Goal: Complete application form: Complete application form

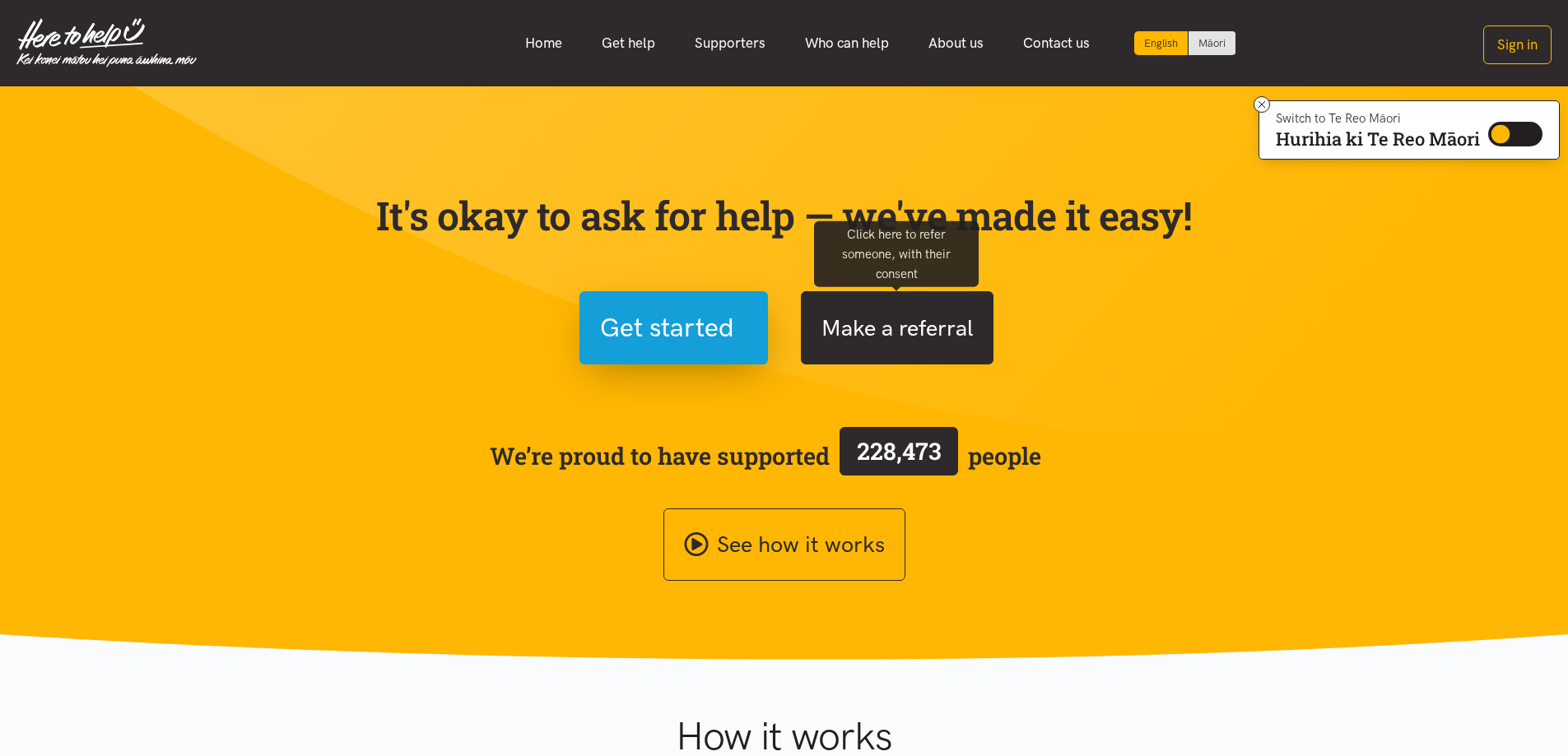
click at [885, 315] on button "Make a referral" at bounding box center [896, 327] width 192 height 73
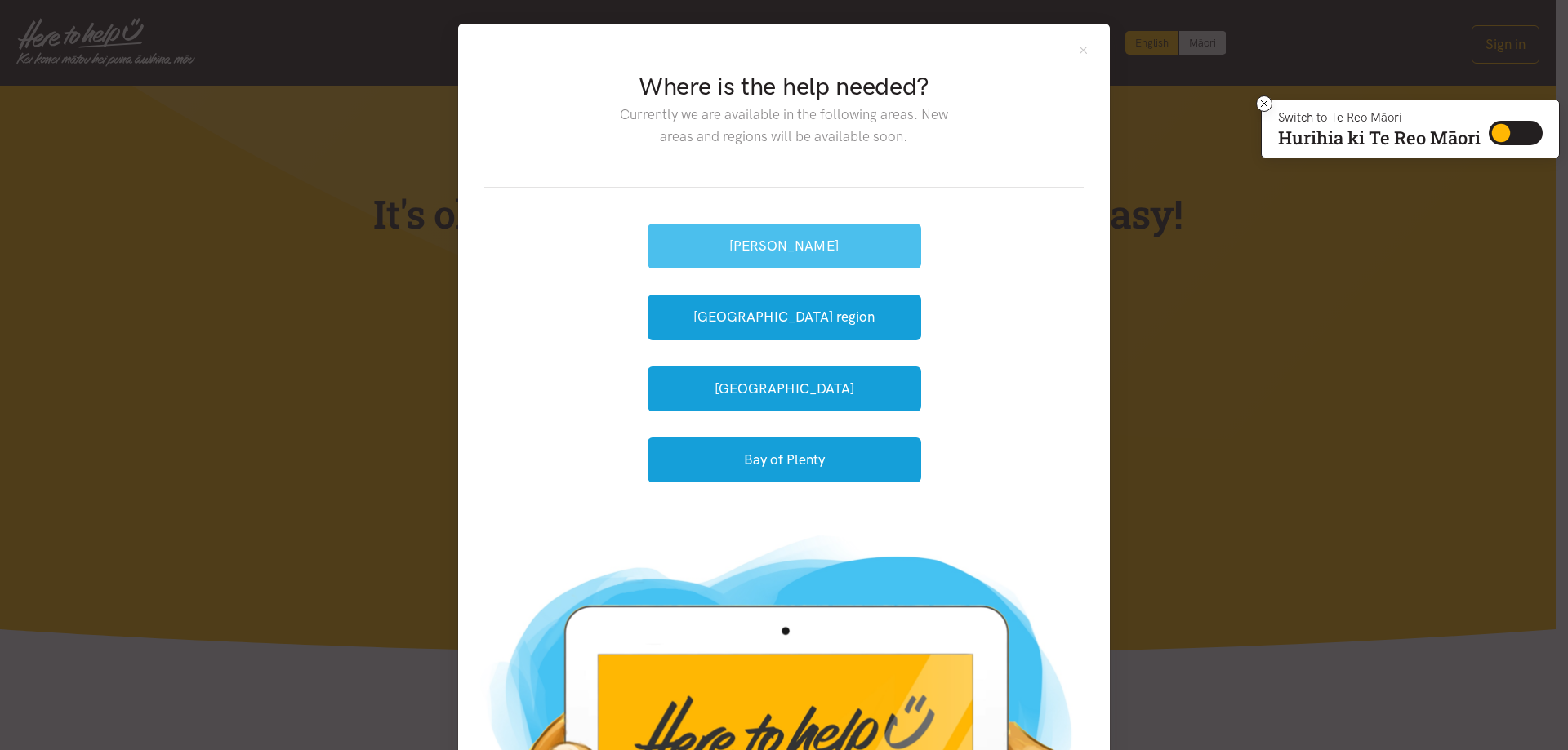
click at [750, 234] on button "[PERSON_NAME]" at bounding box center [784, 246] width 273 height 45
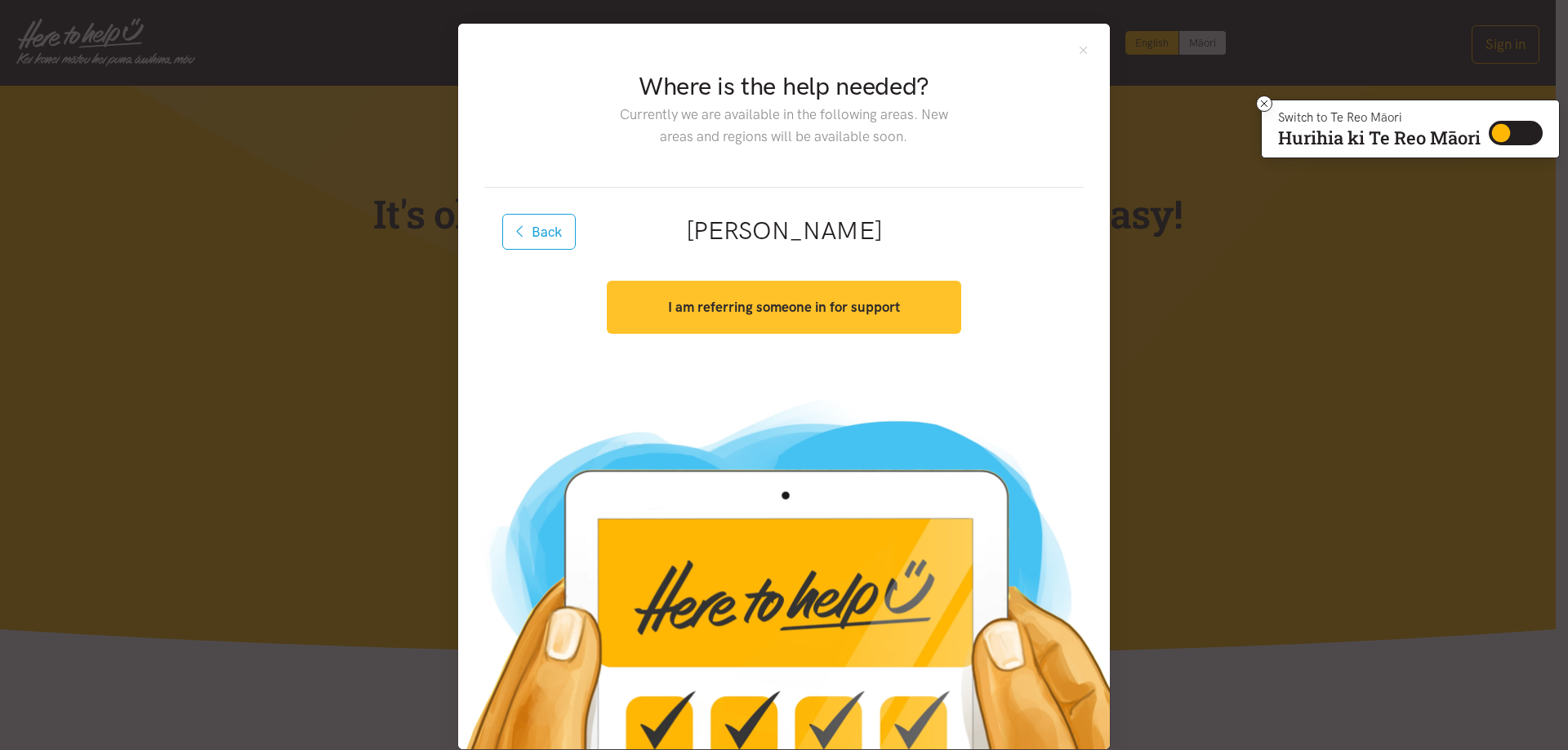
click at [787, 310] on strong "I am referring someone in for support" at bounding box center [784, 307] width 231 height 17
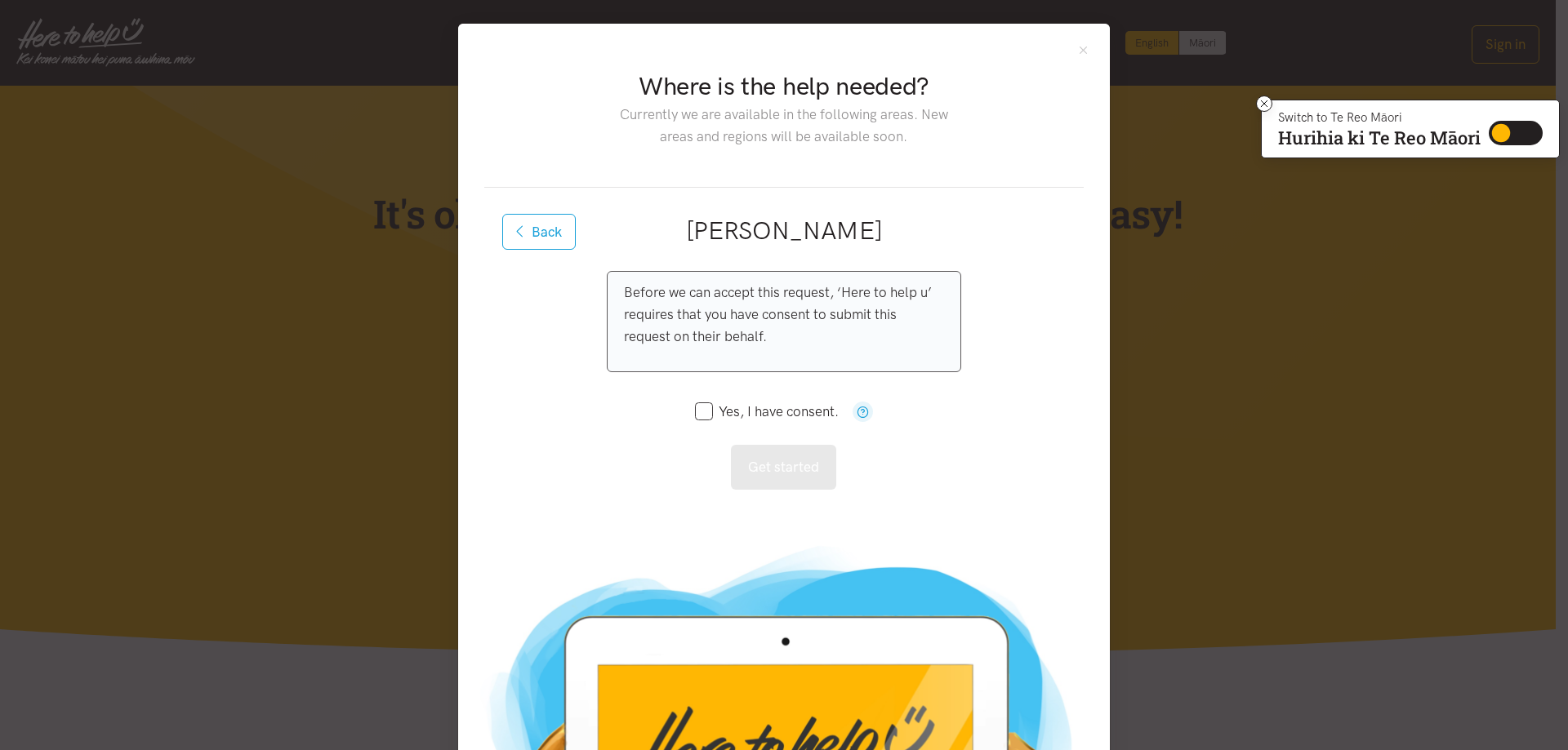
click at [694, 410] on input "Yes, I have consent." at bounding box center [766, 411] width 144 height 14
checkbox input "true"
click at [774, 460] on button "Get started" at bounding box center [784, 467] width 105 height 45
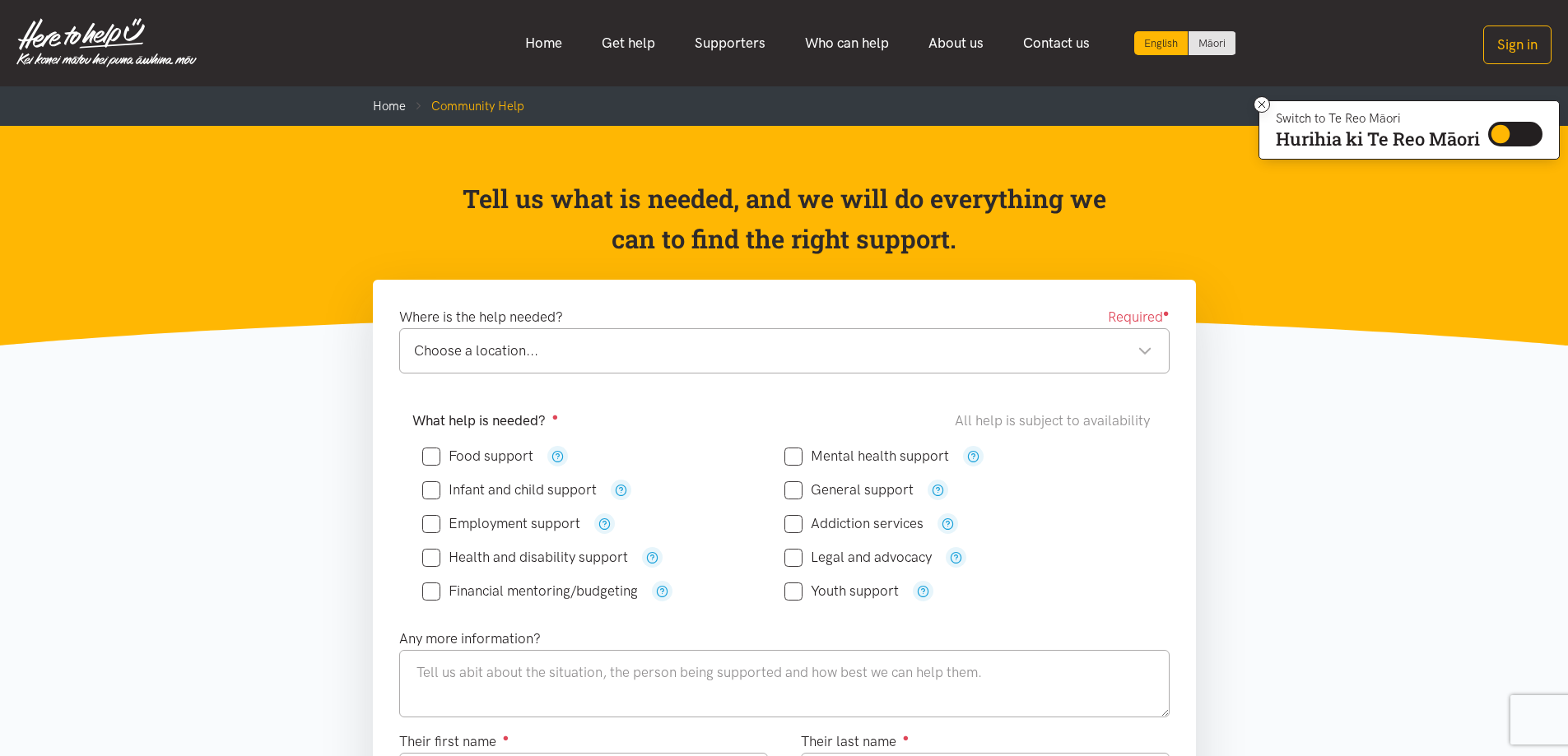
click at [1141, 352] on div "Choose a location..." at bounding box center [782, 351] width 738 height 22
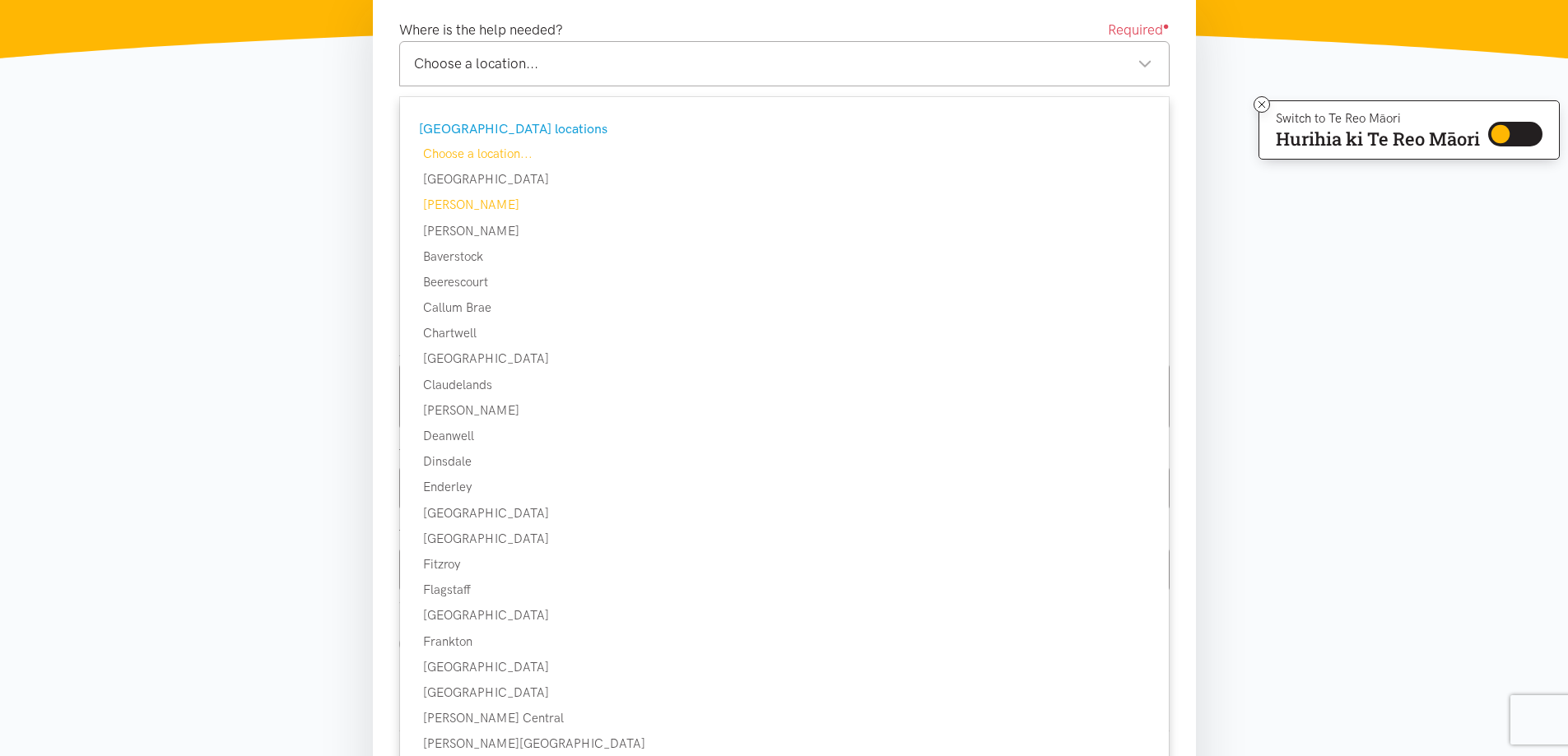
scroll to position [247, 0]
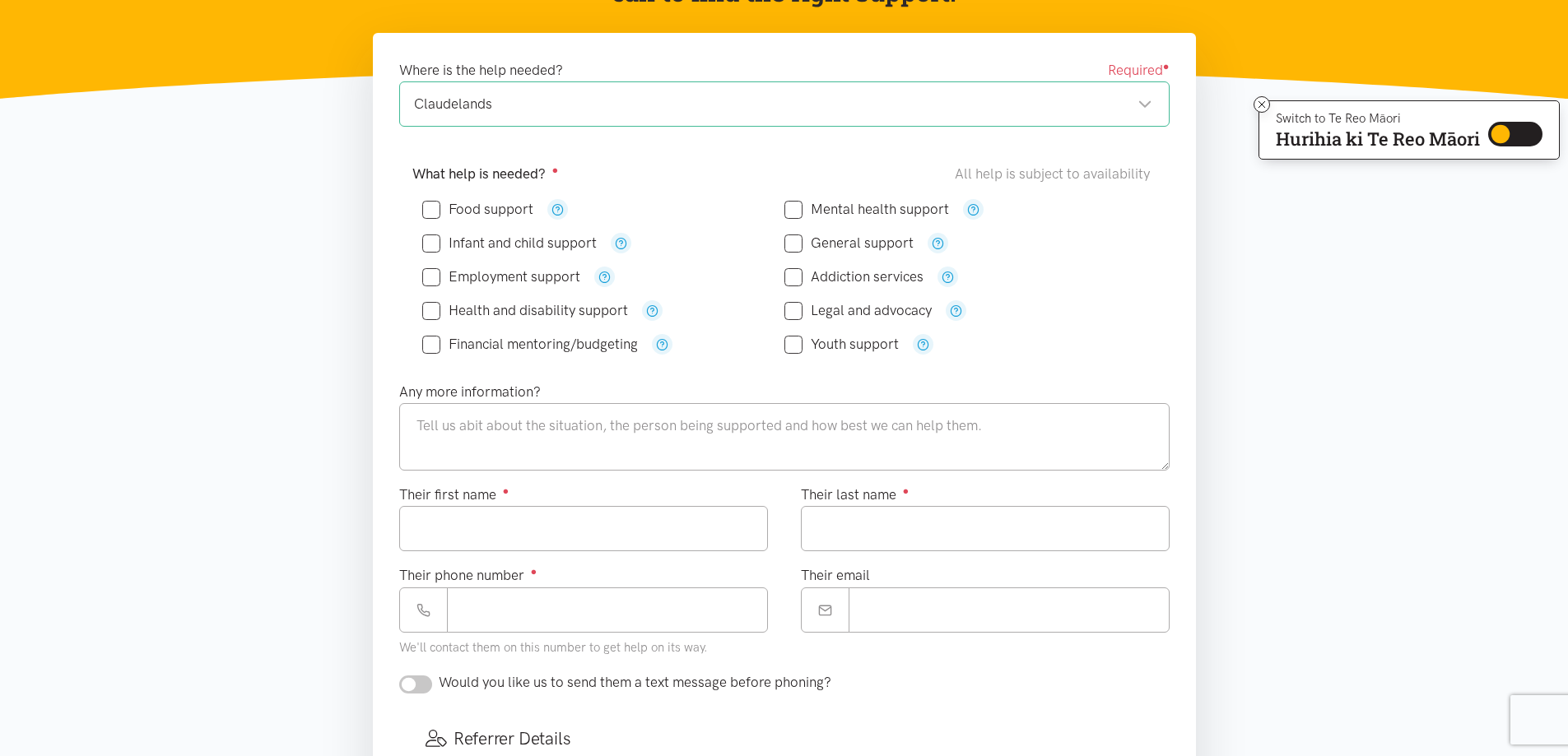
click at [797, 211] on input "Mental health support" at bounding box center [866, 209] width 165 height 14
checkbox input "true"
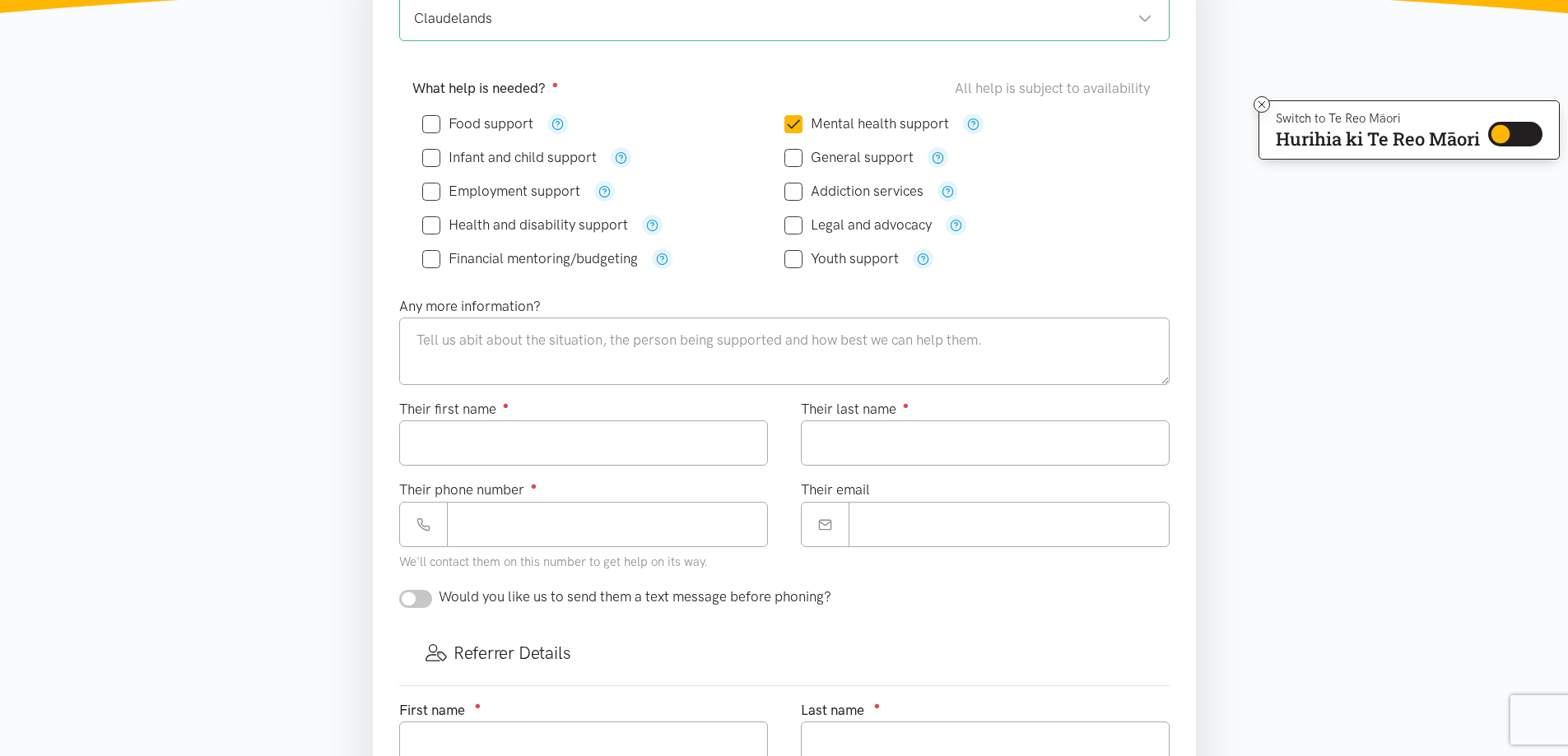
scroll to position [329, 0]
drag, startPoint x: 417, startPoint y: 449, endPoint x: 480, endPoint y: 457, distance: 63.5
click at [431, 451] on input "Their first name ●" at bounding box center [583, 446] width 368 height 45
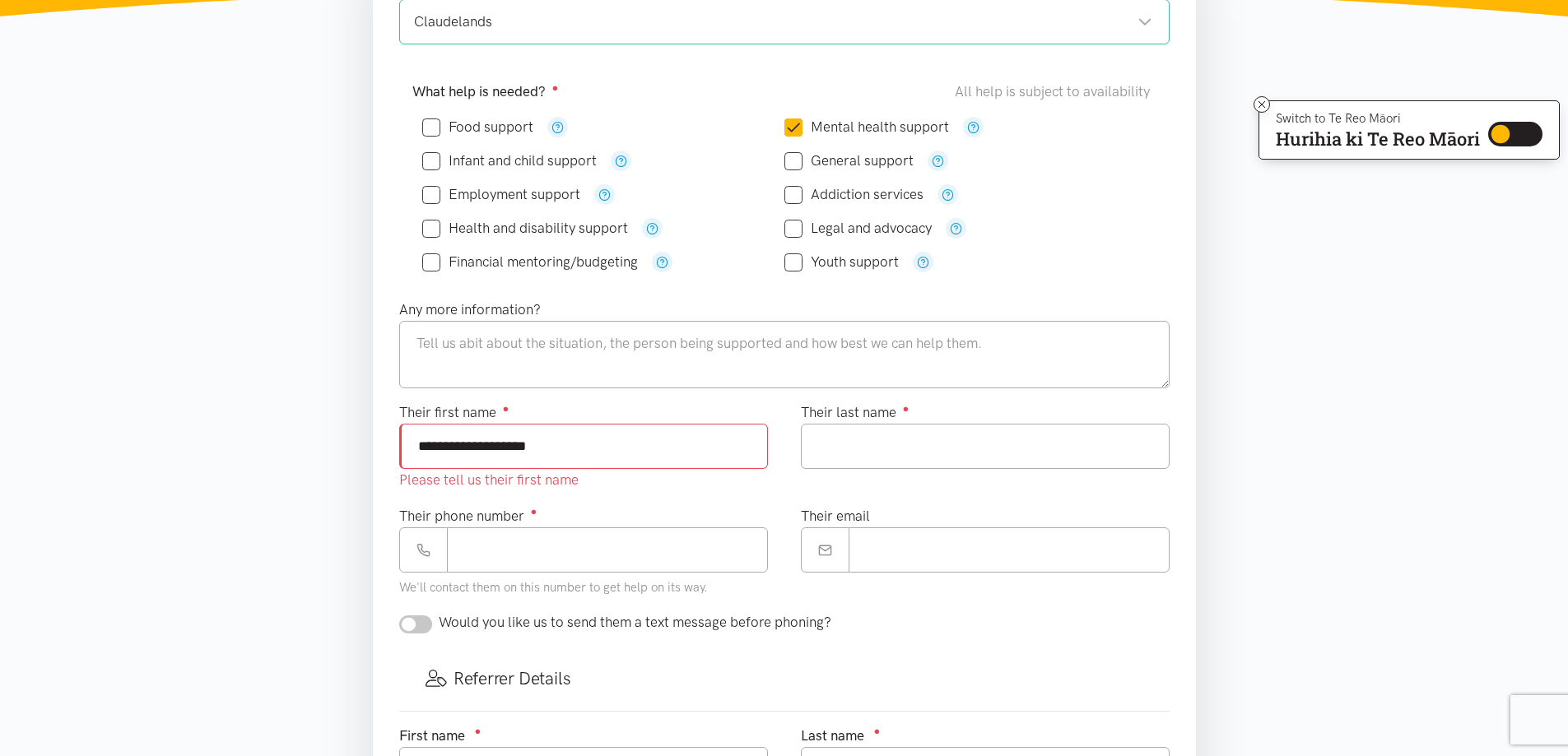
type input "**********"
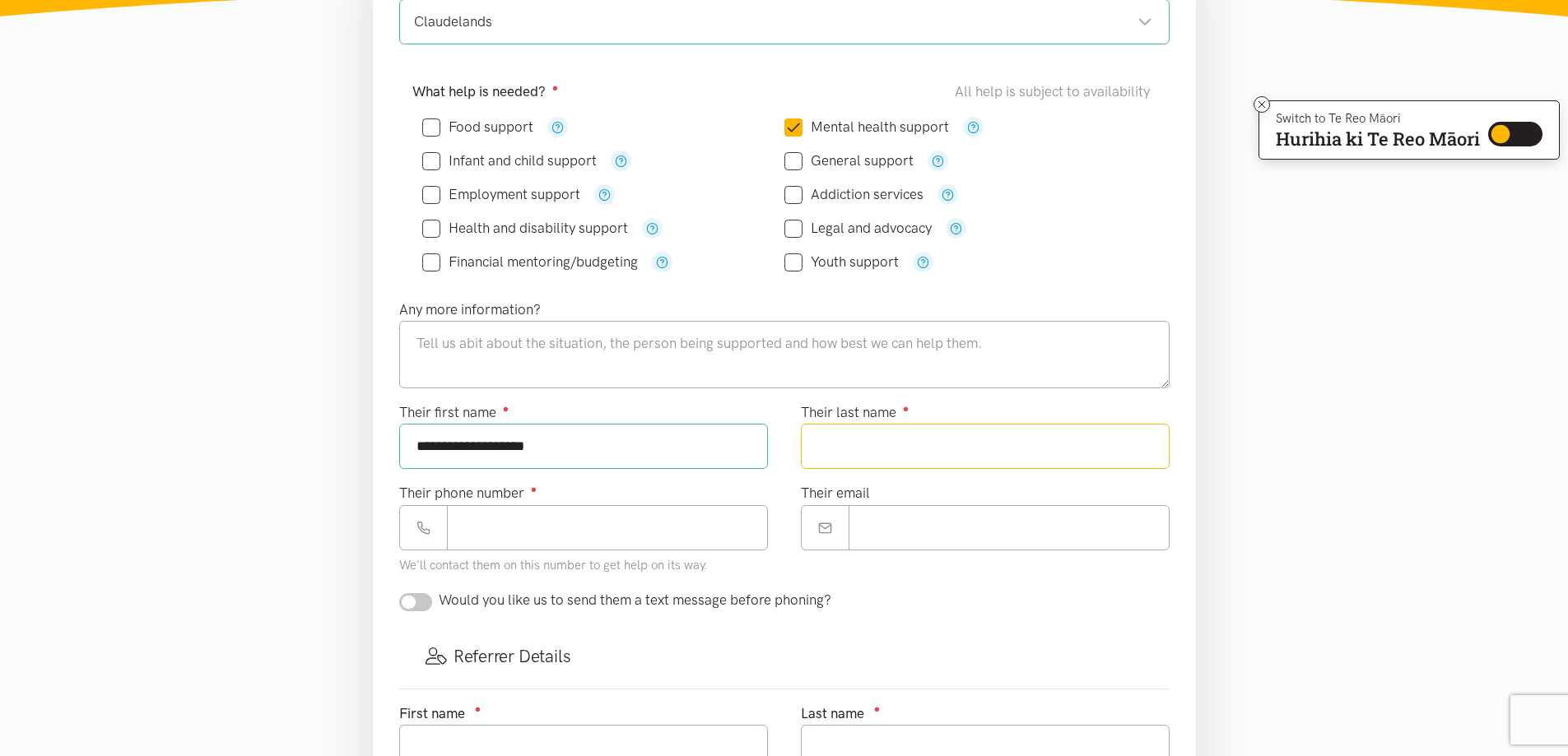
click at [885, 447] on input "Their last name ●" at bounding box center [985, 446] width 368 height 45
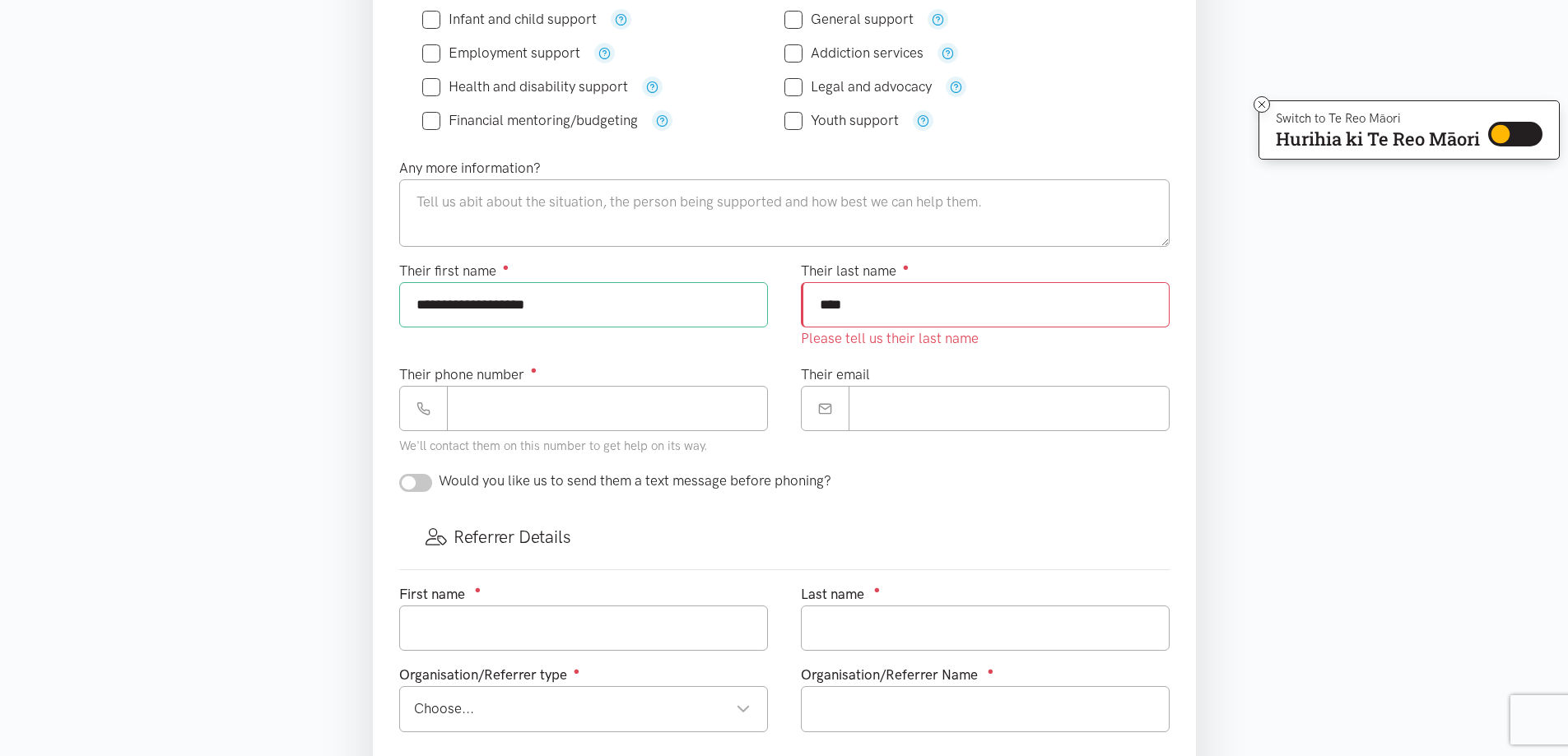
scroll to position [493, 0]
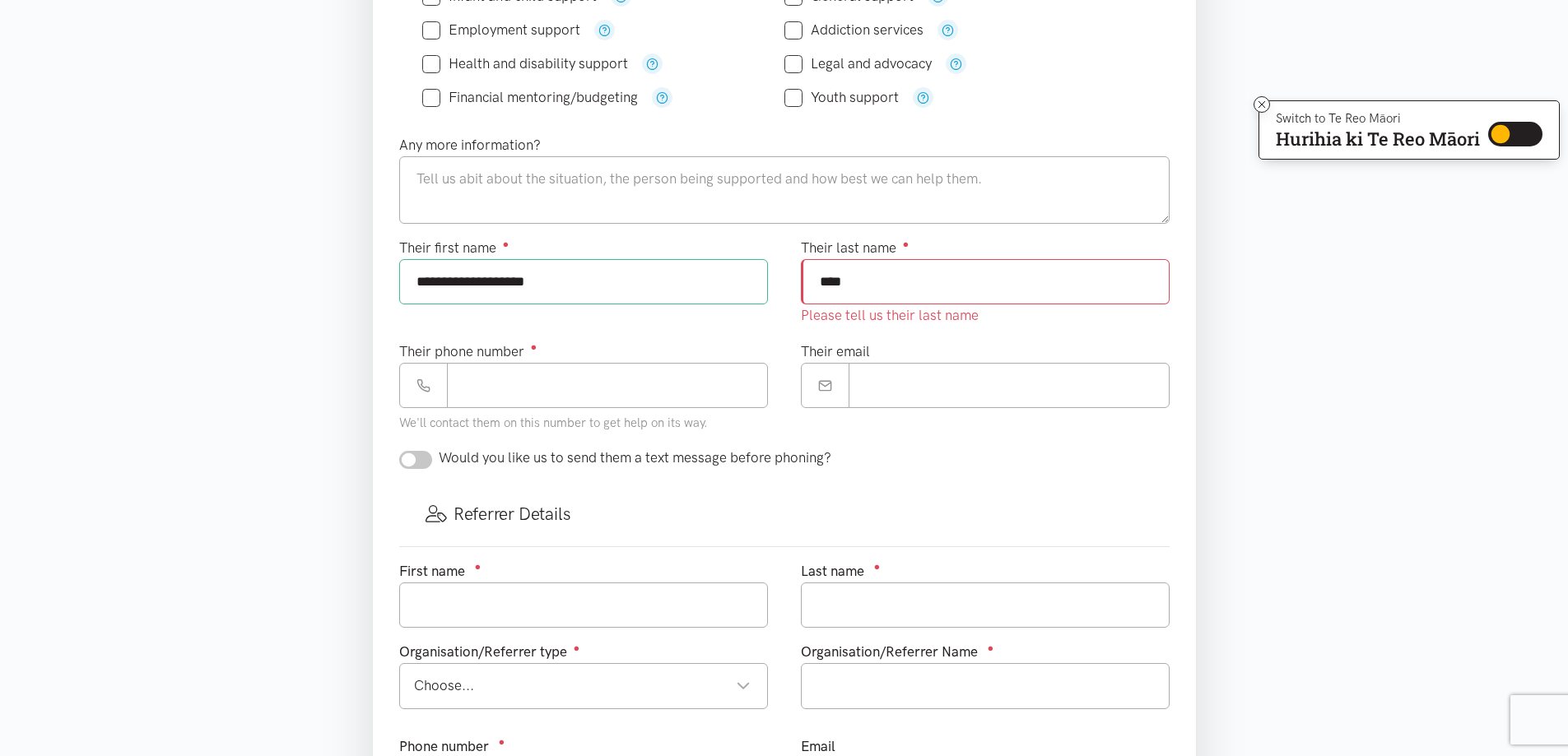
type input "****"
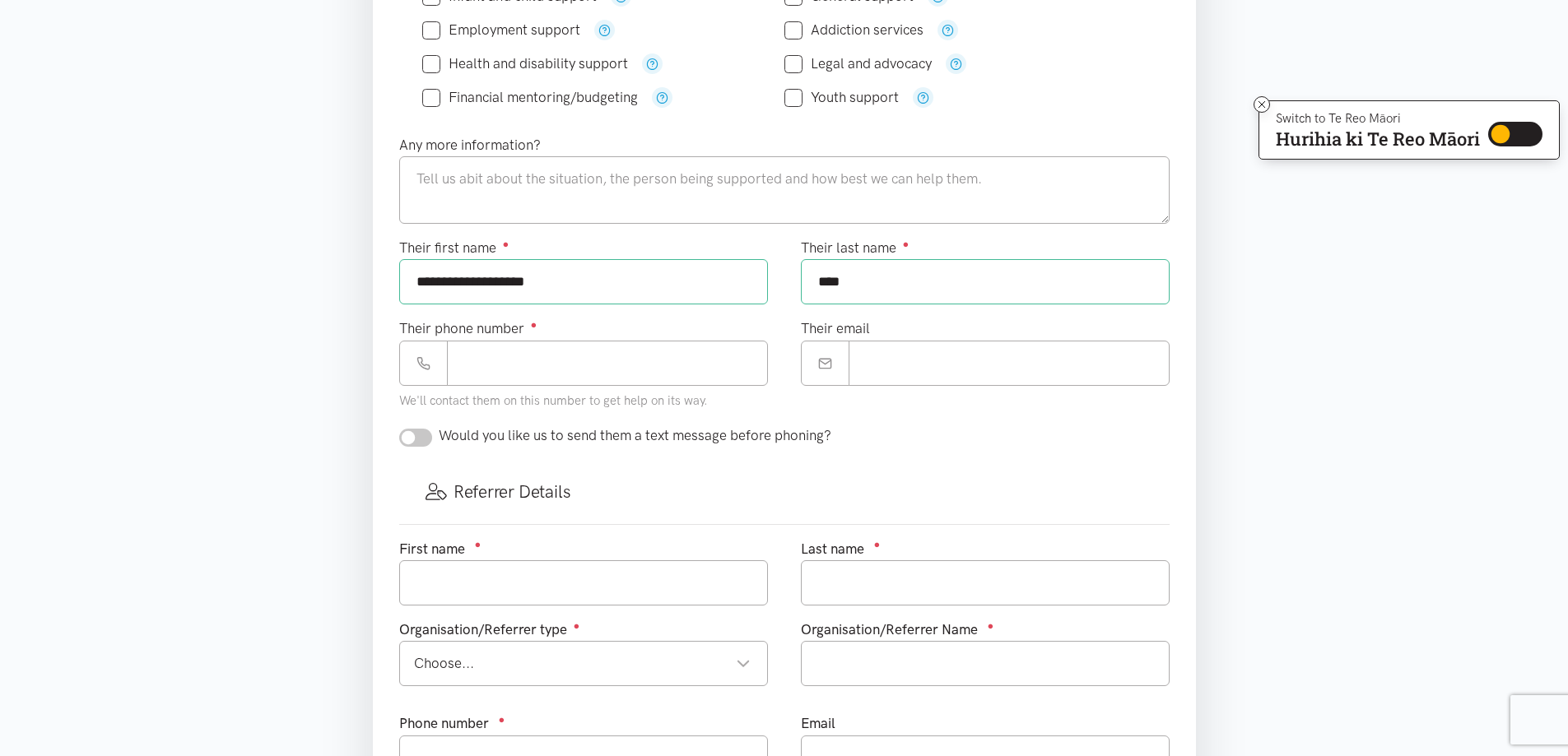
click at [409, 459] on div "Would you like us to send them a text message before phoning?" at bounding box center [784, 442] width 803 height 35
click at [652, 436] on span "Would you like us to send them a text message before phoning?" at bounding box center [635, 435] width 393 height 17
drag, startPoint x: 410, startPoint y: 436, endPoint x: 446, endPoint y: 435, distance: 36.0
click at [446, 435] on div "Would you like us to send them a text message before phoning?" at bounding box center [615, 435] width 432 height 22
click at [469, 358] on input "Their phone number ●" at bounding box center [607, 363] width 321 height 45
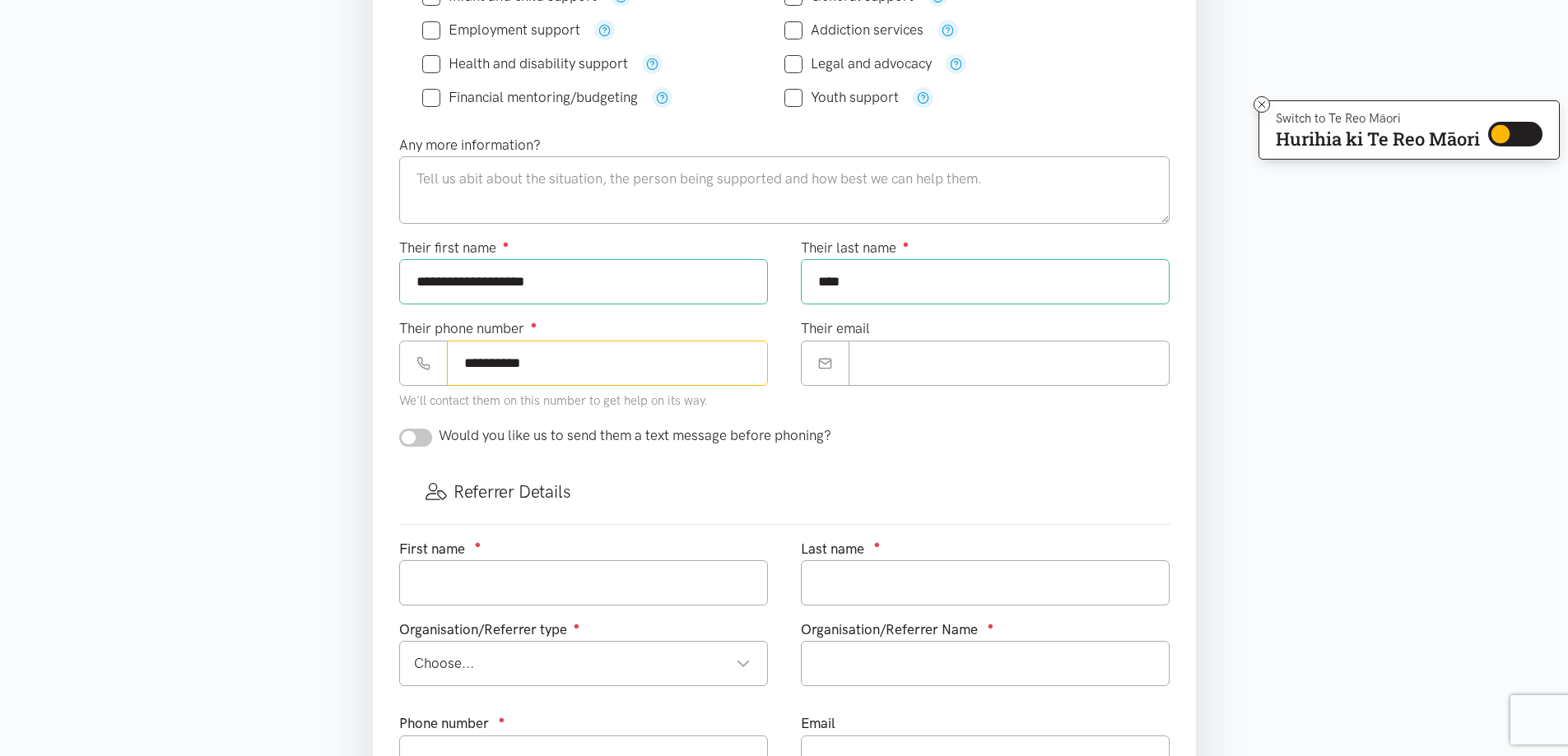
type input "**********"
click at [896, 365] on input "Their email" at bounding box center [1009, 363] width 321 height 45
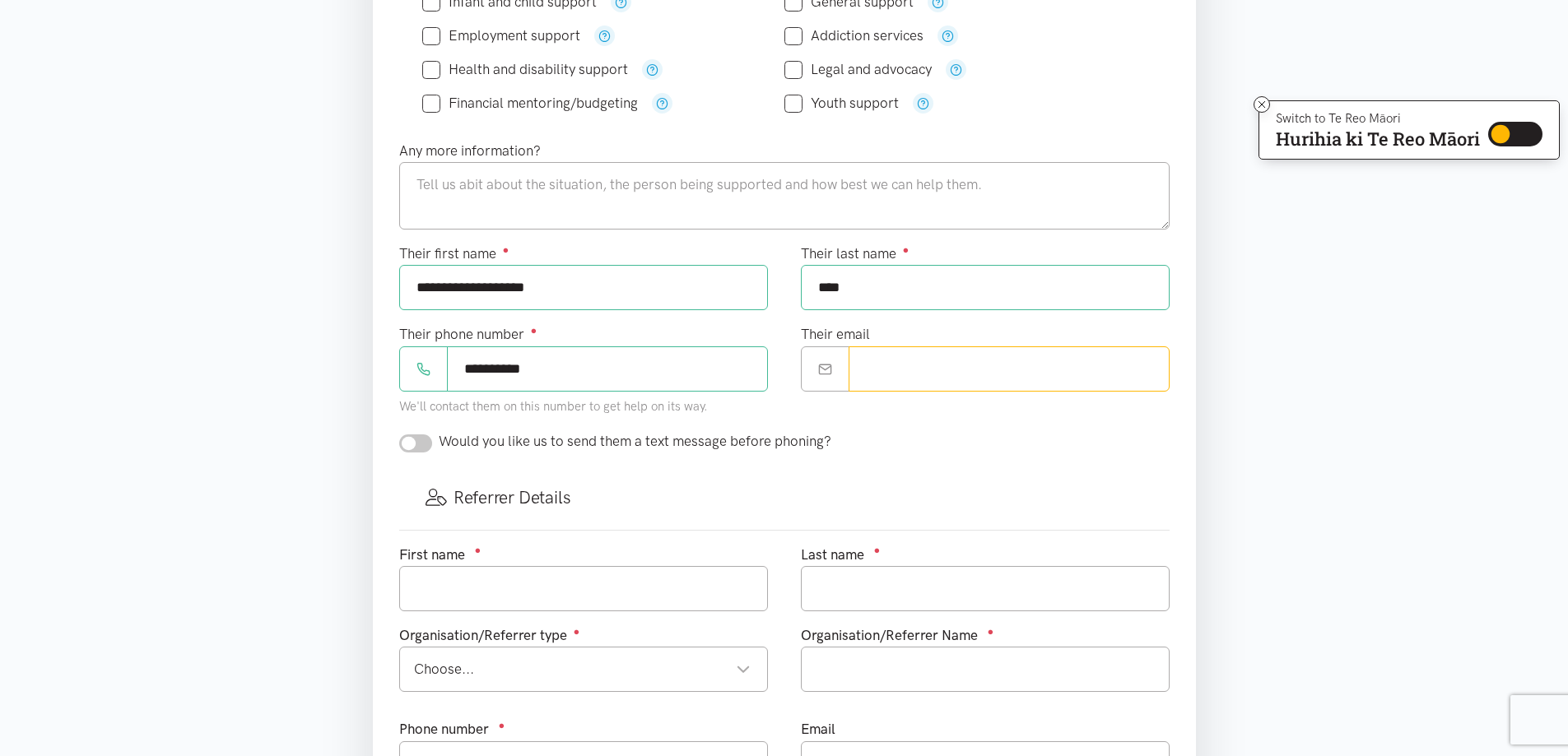
scroll to position [740, 0]
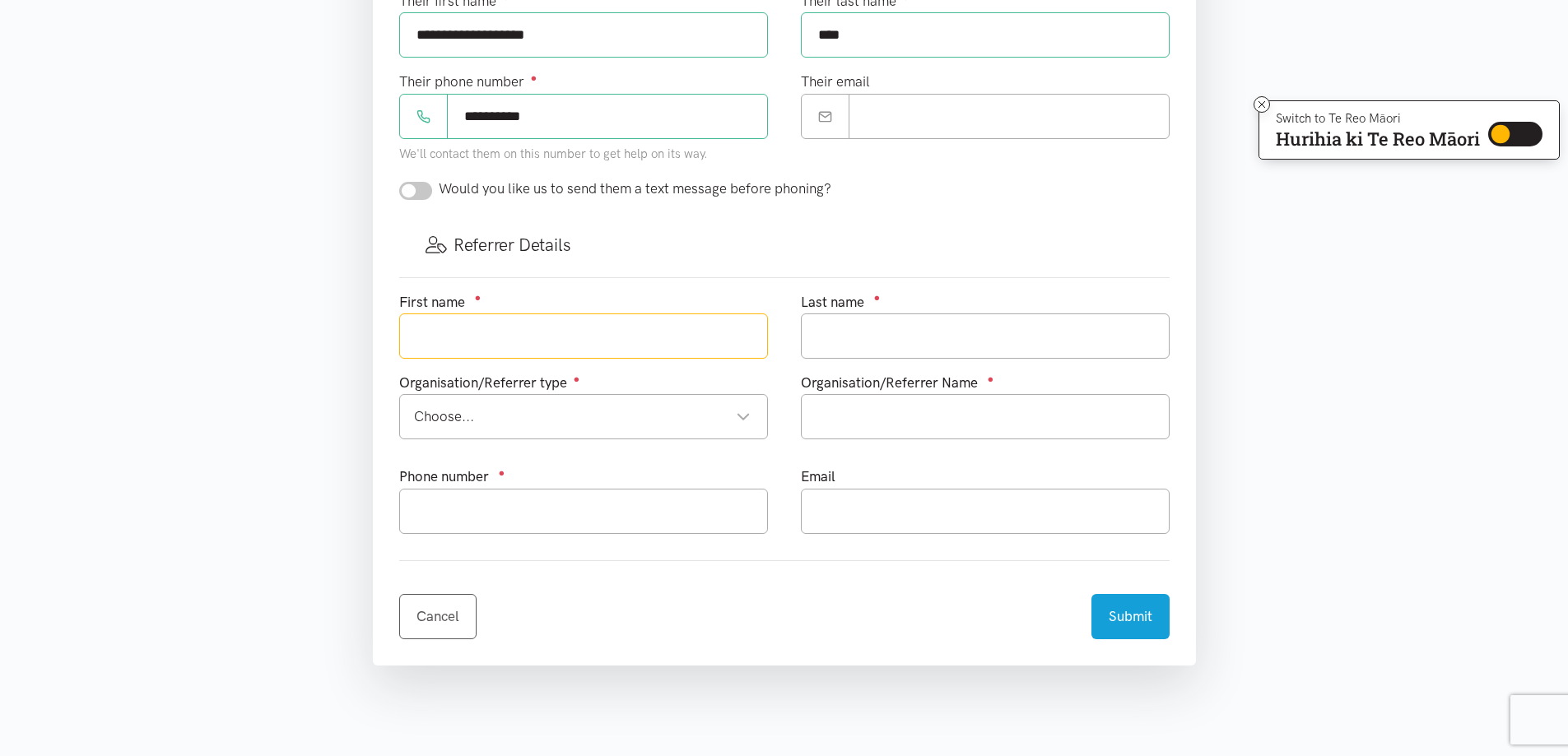
click at [486, 329] on input "text" at bounding box center [583, 336] width 368 height 45
type input "[PERSON_NAME]"
click at [873, 336] on input "text" at bounding box center [985, 336] width 368 height 45
click at [745, 414] on div "Choose..." at bounding box center [582, 416] width 337 height 22
type input "[PERSON_NAME]"
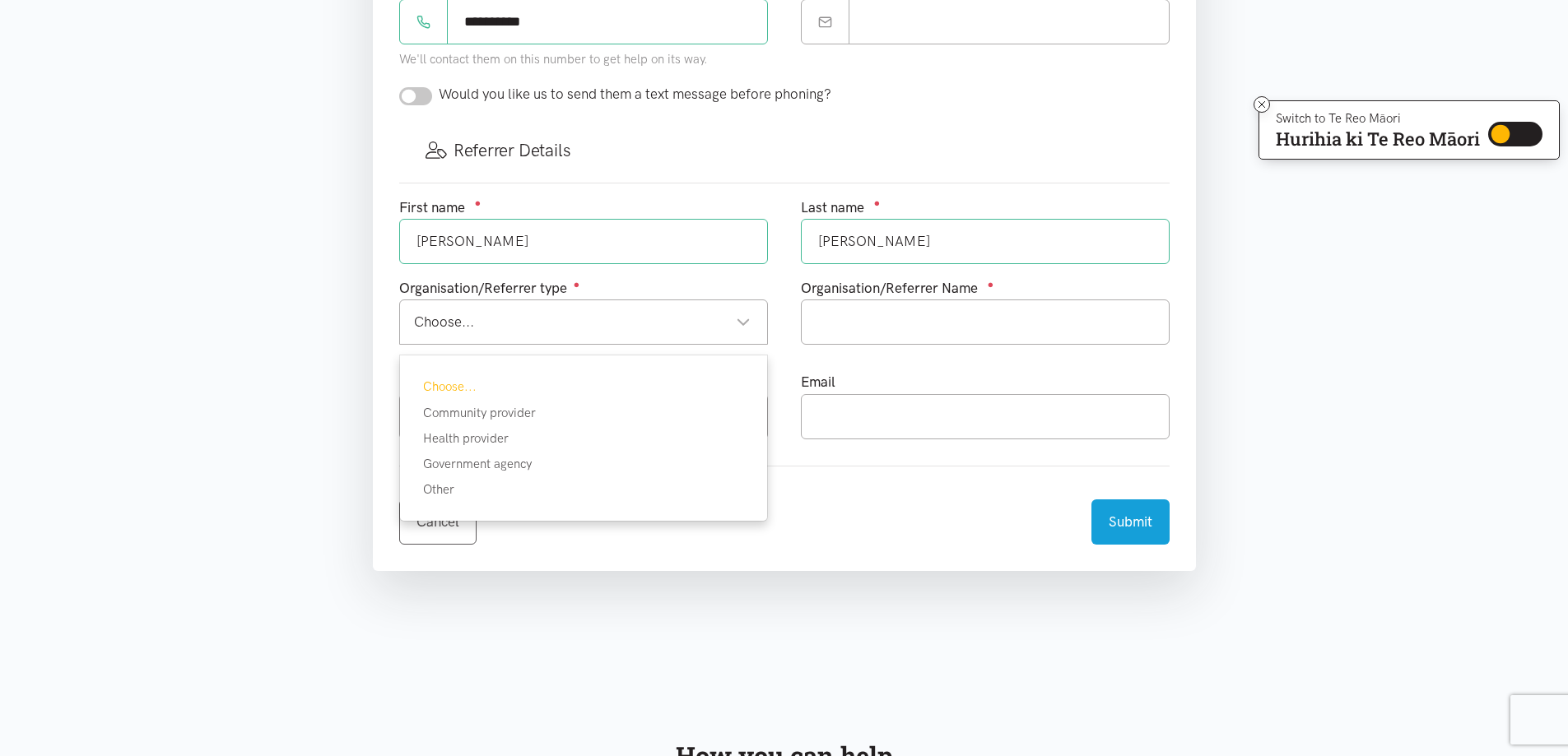
scroll to position [822, 0]
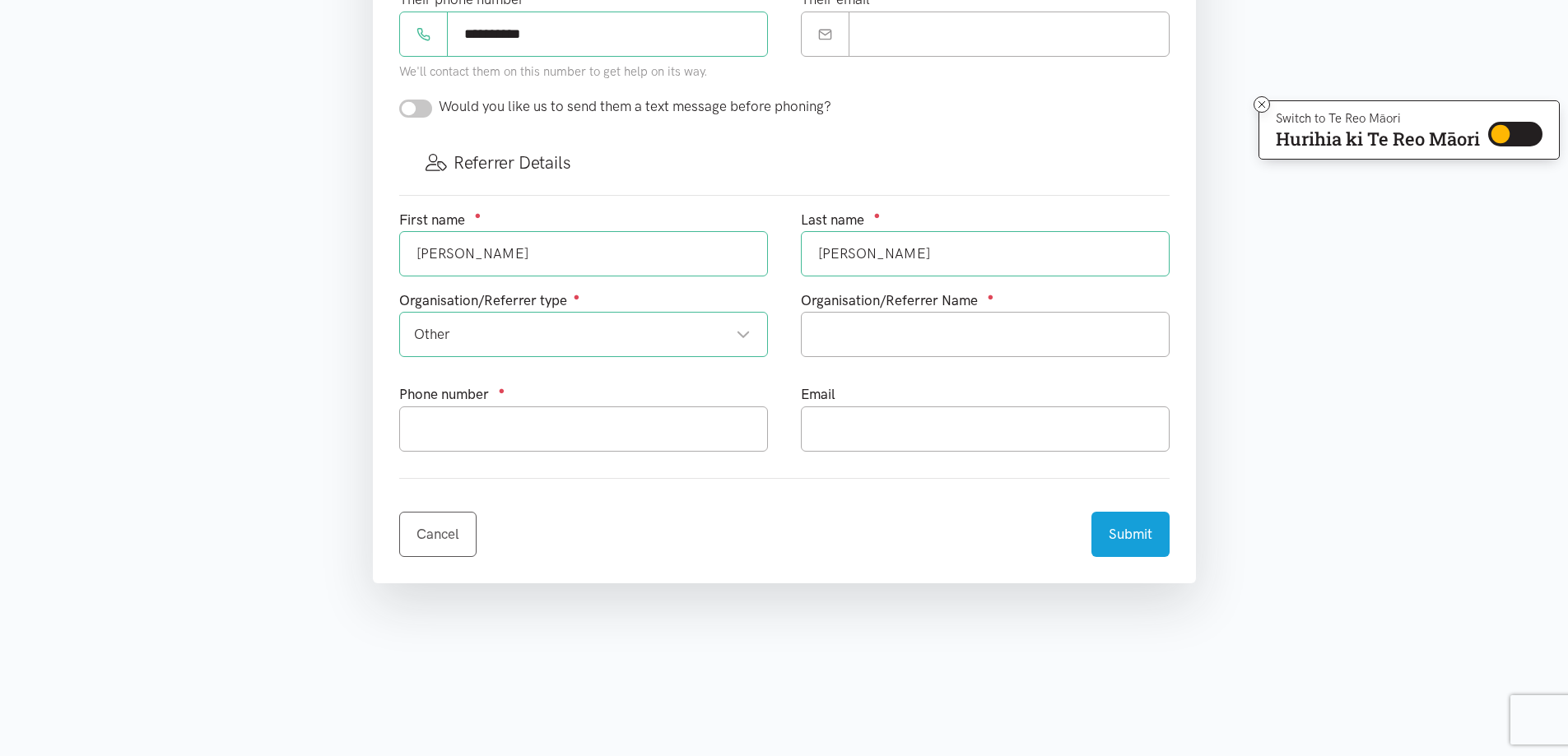
click at [454, 335] on div "Other" at bounding box center [582, 334] width 337 height 22
click at [883, 342] on input "text" at bounding box center [985, 335] width 368 height 45
type input "Te Whatu Ora"
click at [481, 429] on input "text" at bounding box center [583, 429] width 368 height 45
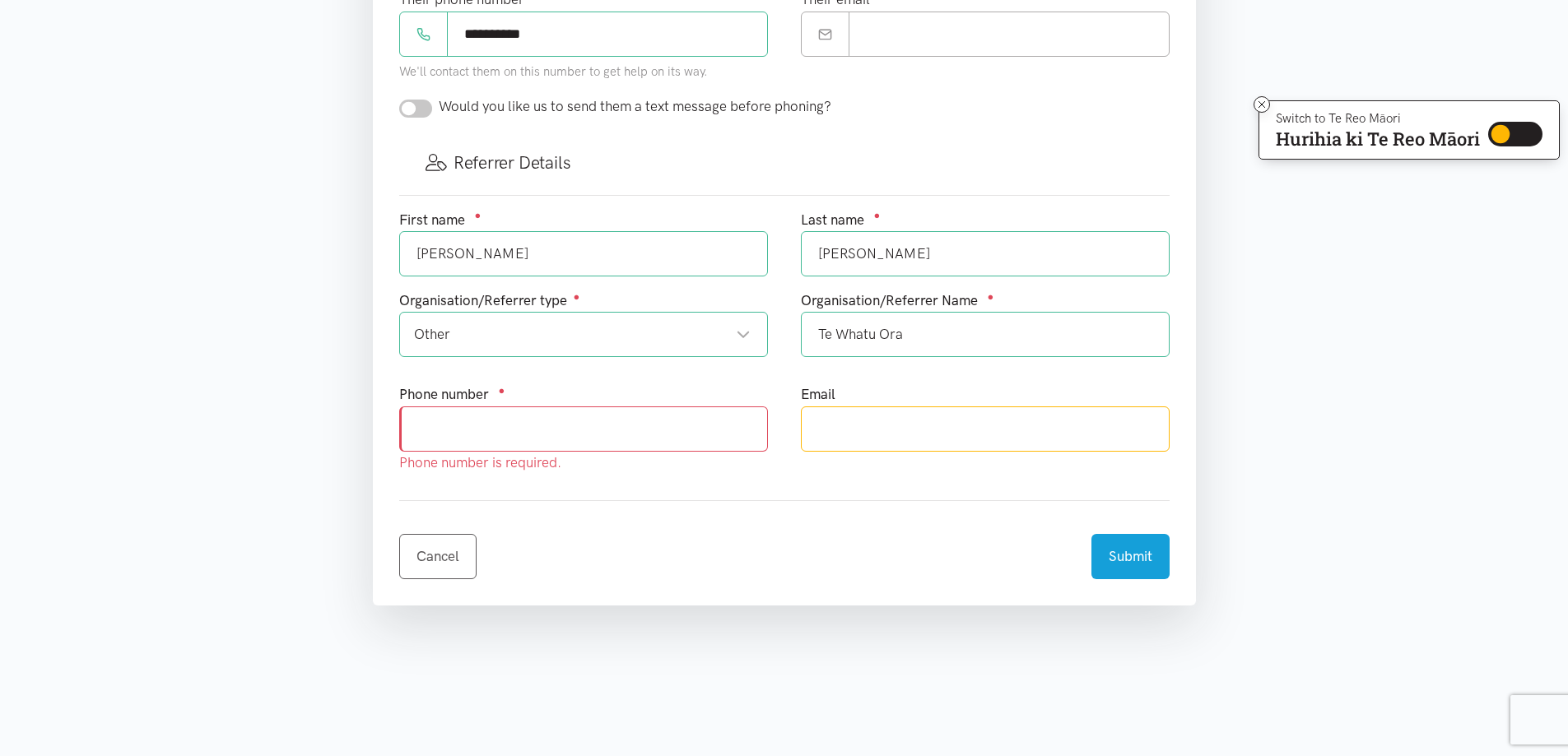
click at [839, 434] on input "text" at bounding box center [985, 429] width 368 height 45
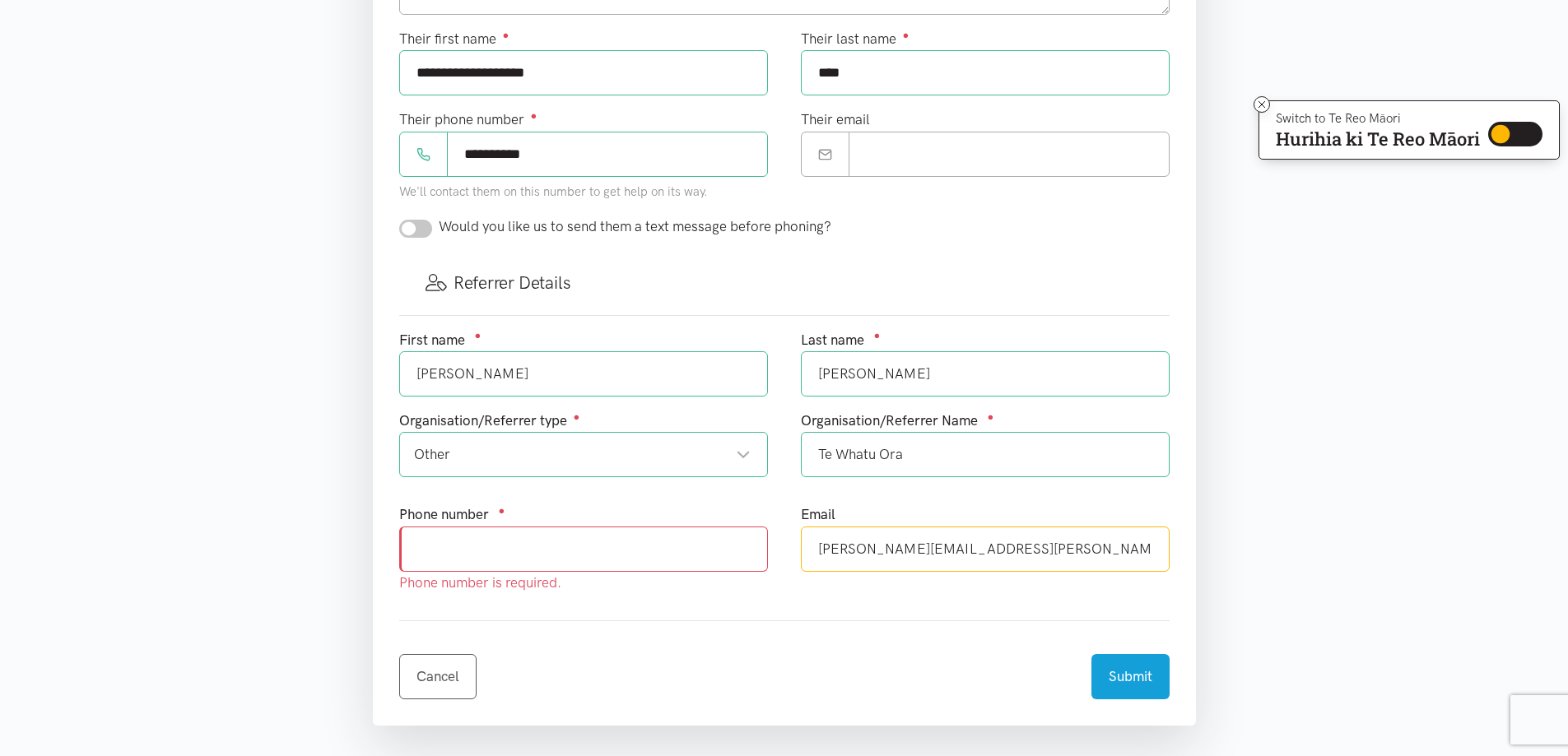
scroll to position [785, 0]
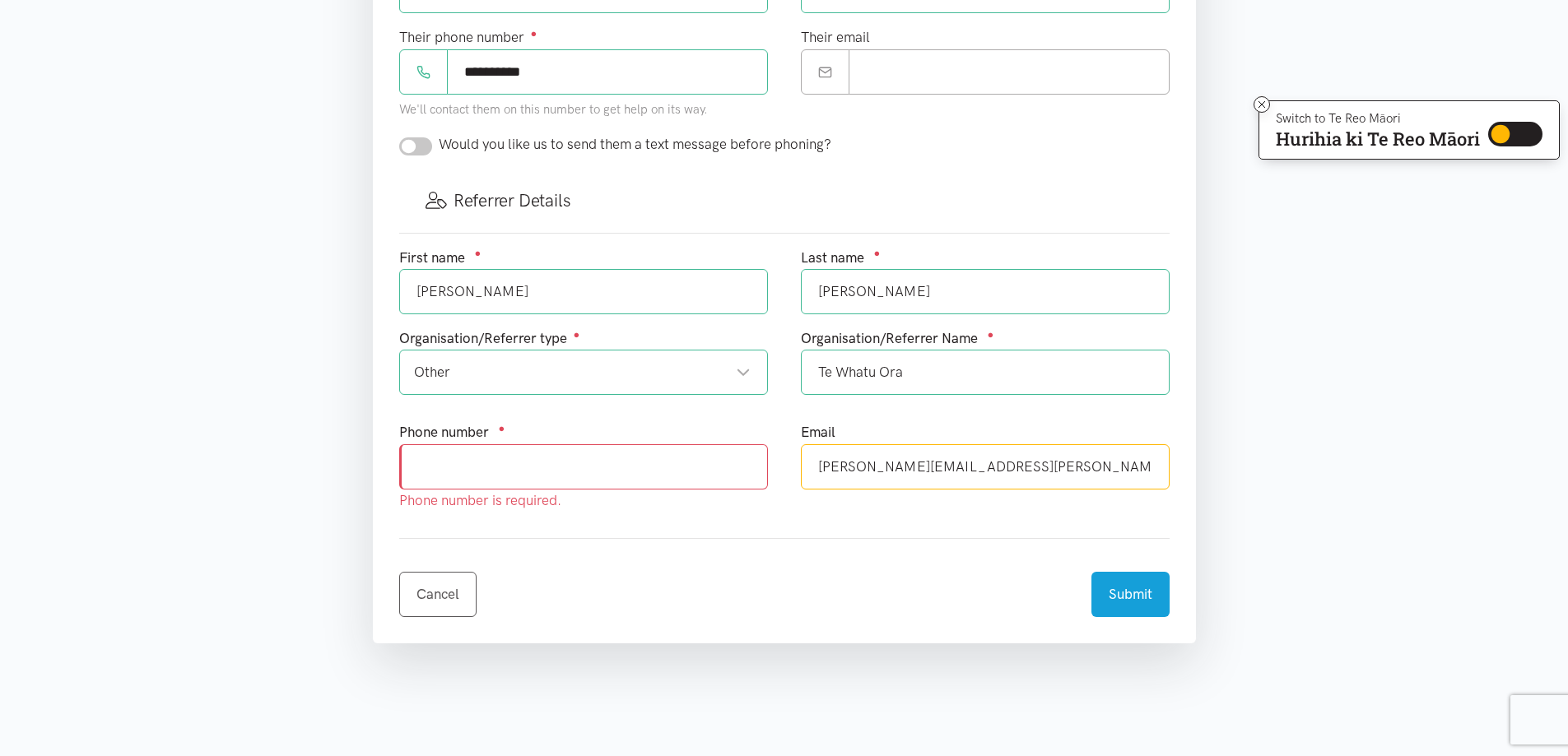
type input "[PERSON_NAME][EMAIL_ADDRESS][PERSON_NAME][DOMAIN_NAME]"
click at [430, 464] on input "text" at bounding box center [583, 467] width 368 height 45
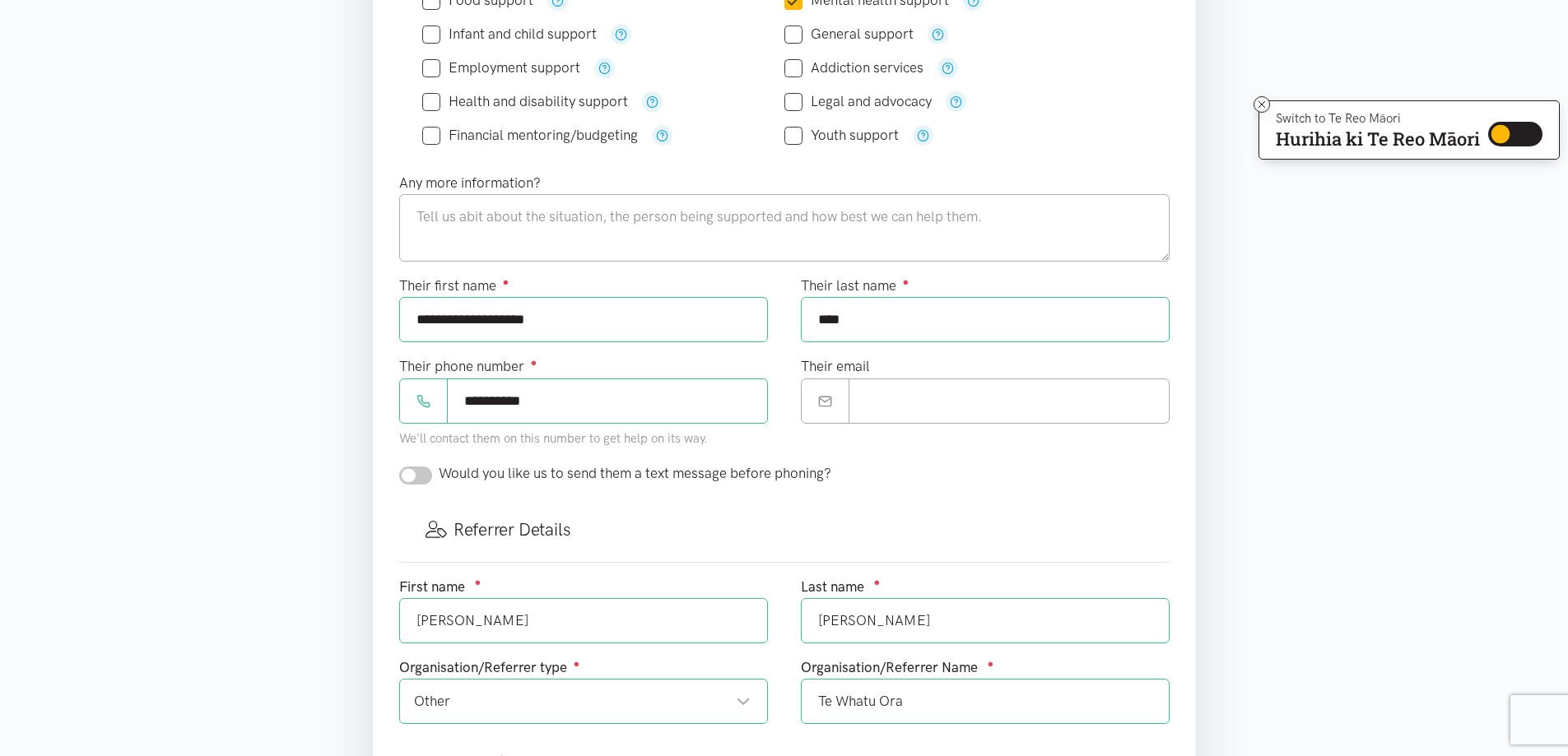
scroll to position [373, 0]
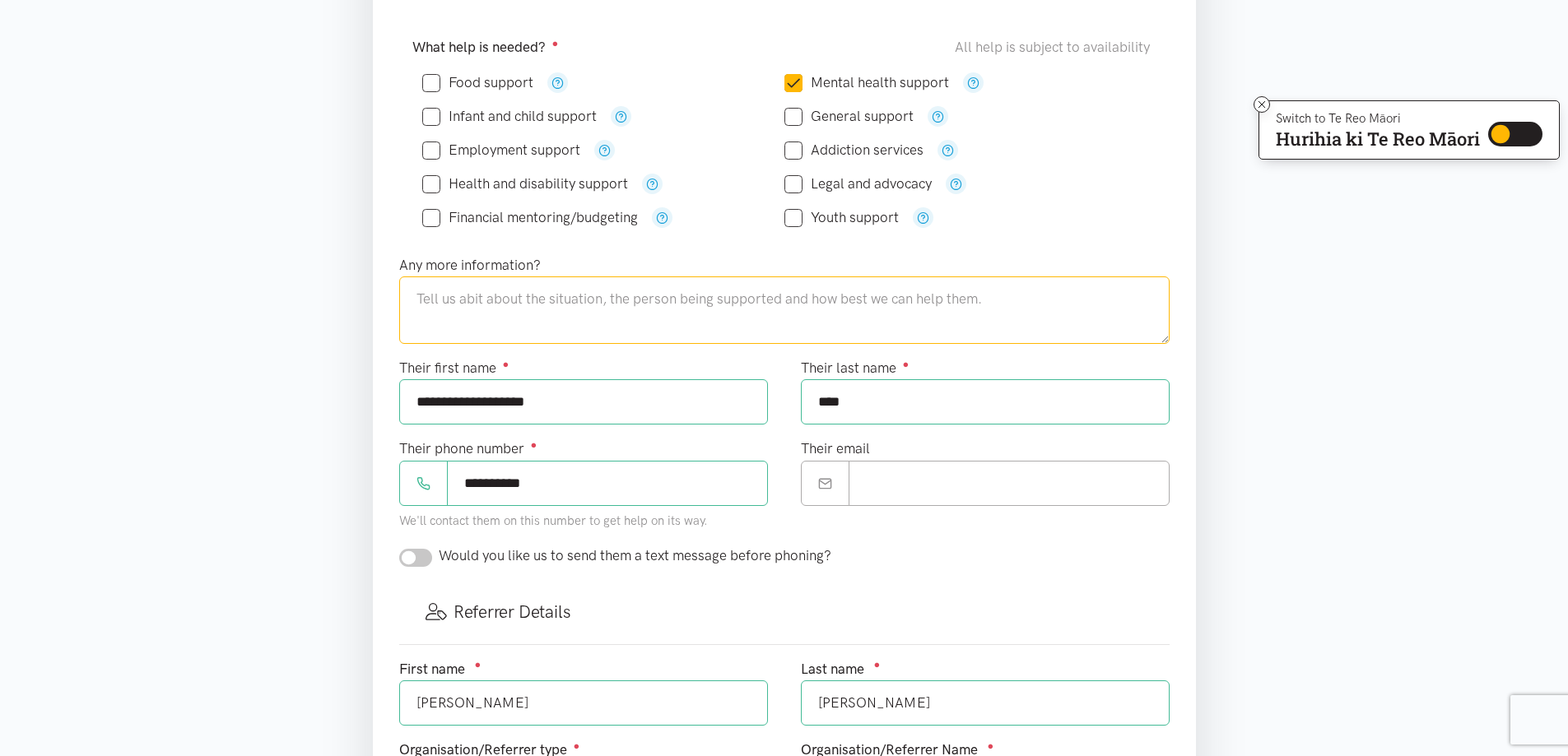
click at [424, 305] on textarea at bounding box center [785, 310] width 771 height 67
type textarea "[PERSON_NAME] has worsening irritability, verbal and physical aggression. [PERS…"
click at [557, 485] on input "**********" at bounding box center [607, 483] width 321 height 45
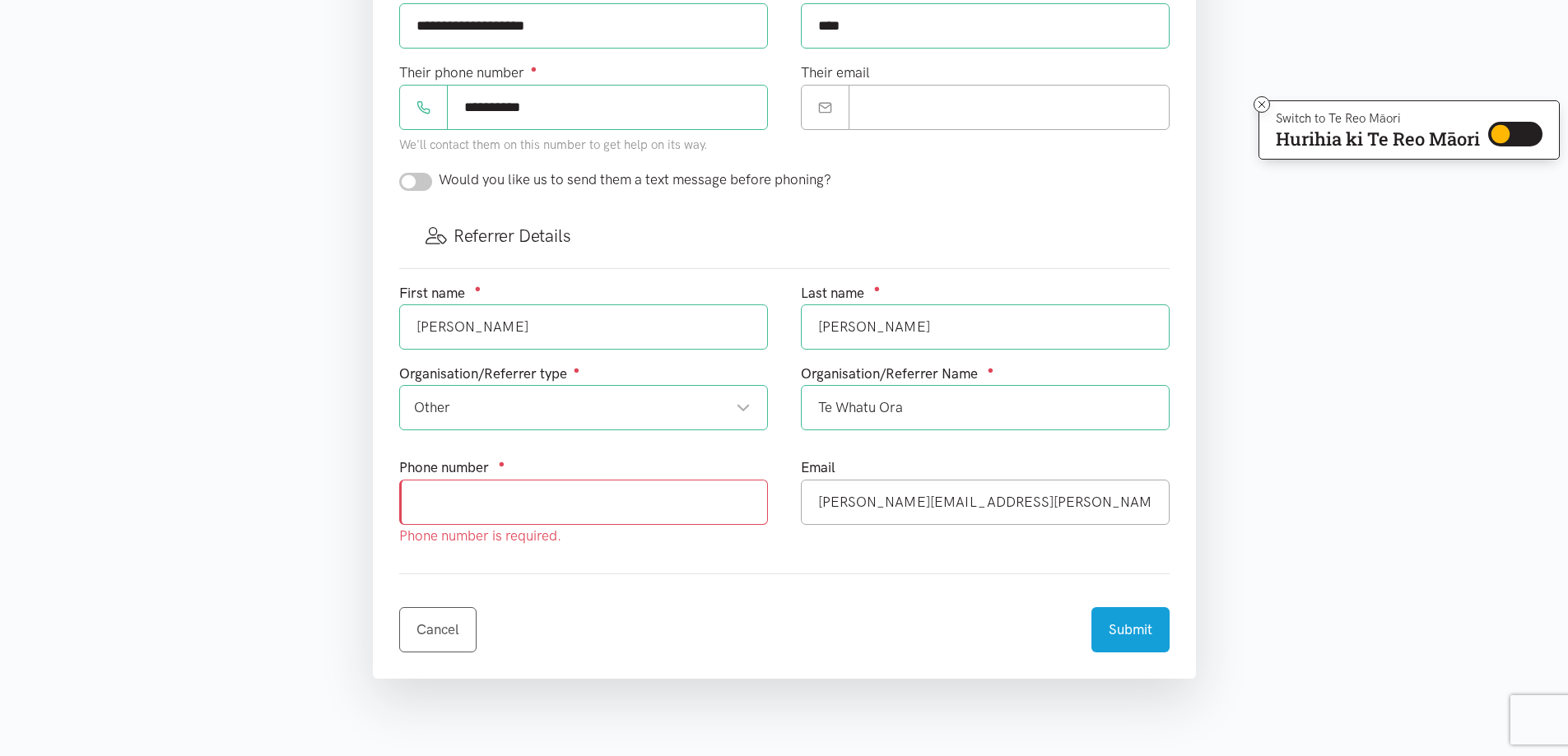
scroll to position [740, 0]
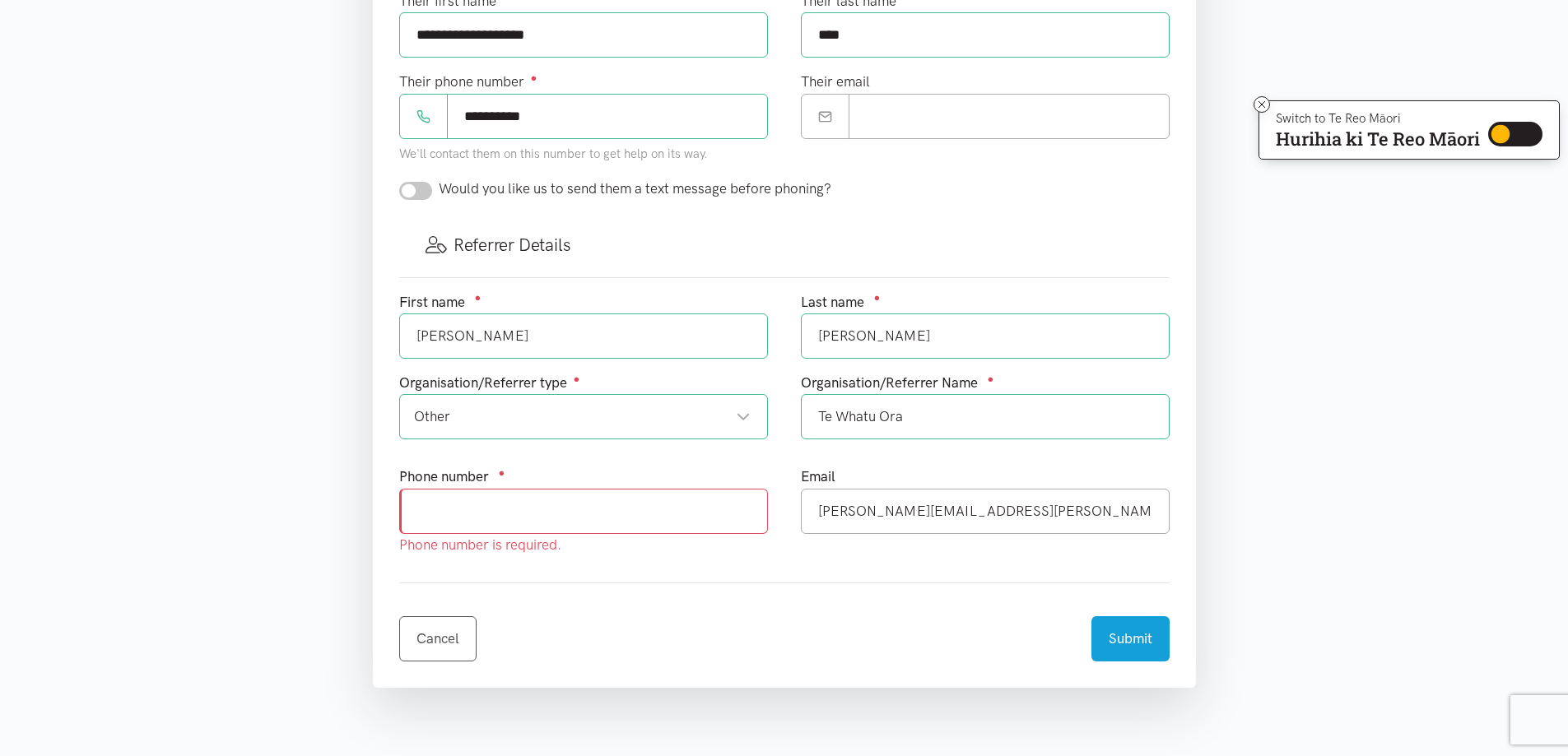
click at [442, 520] on input "text" at bounding box center [583, 511] width 368 height 45
type input "0"
type input "078398603"
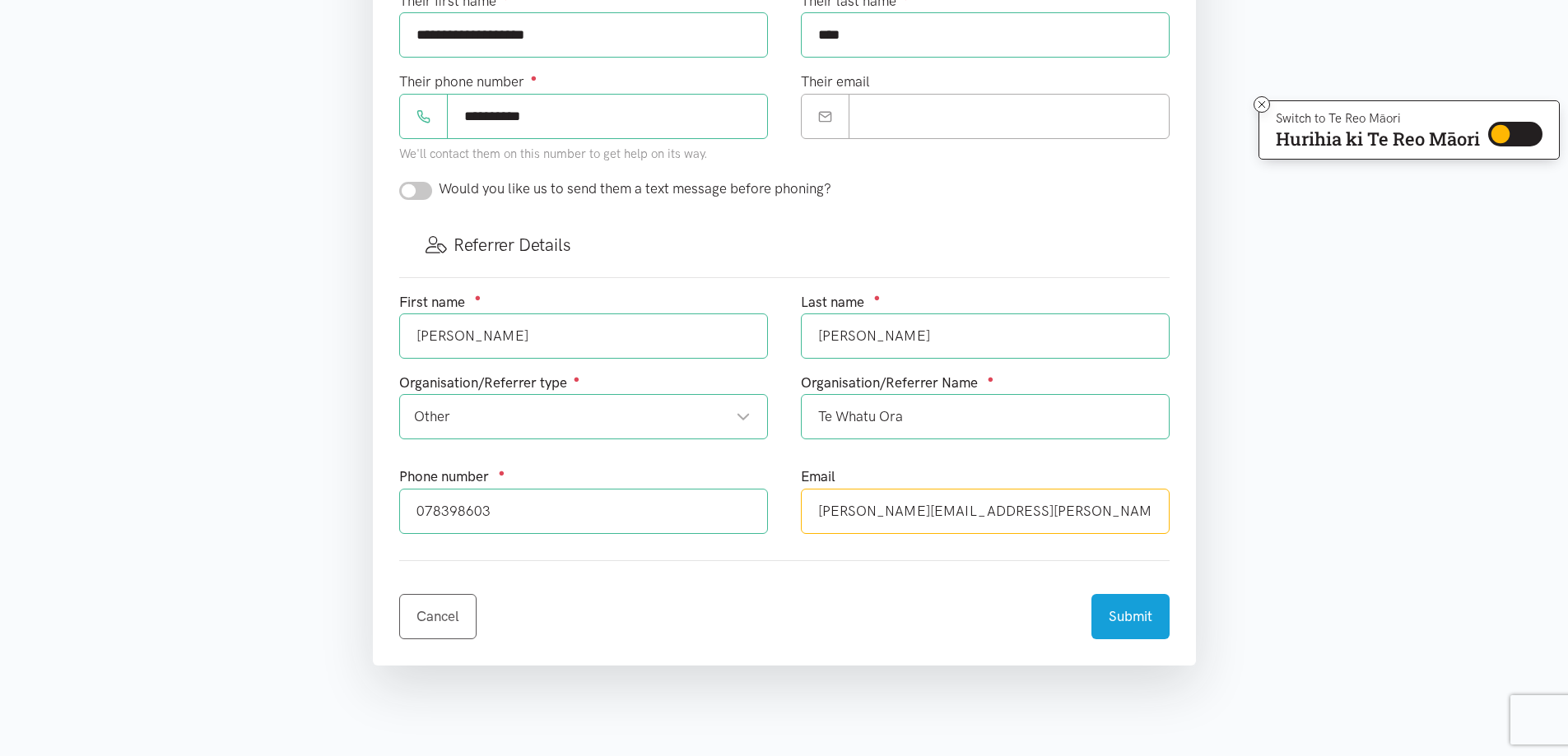
click at [1111, 509] on input "[PERSON_NAME][EMAIL_ADDRESS][PERSON_NAME][DOMAIN_NAME]" at bounding box center [985, 511] width 368 height 45
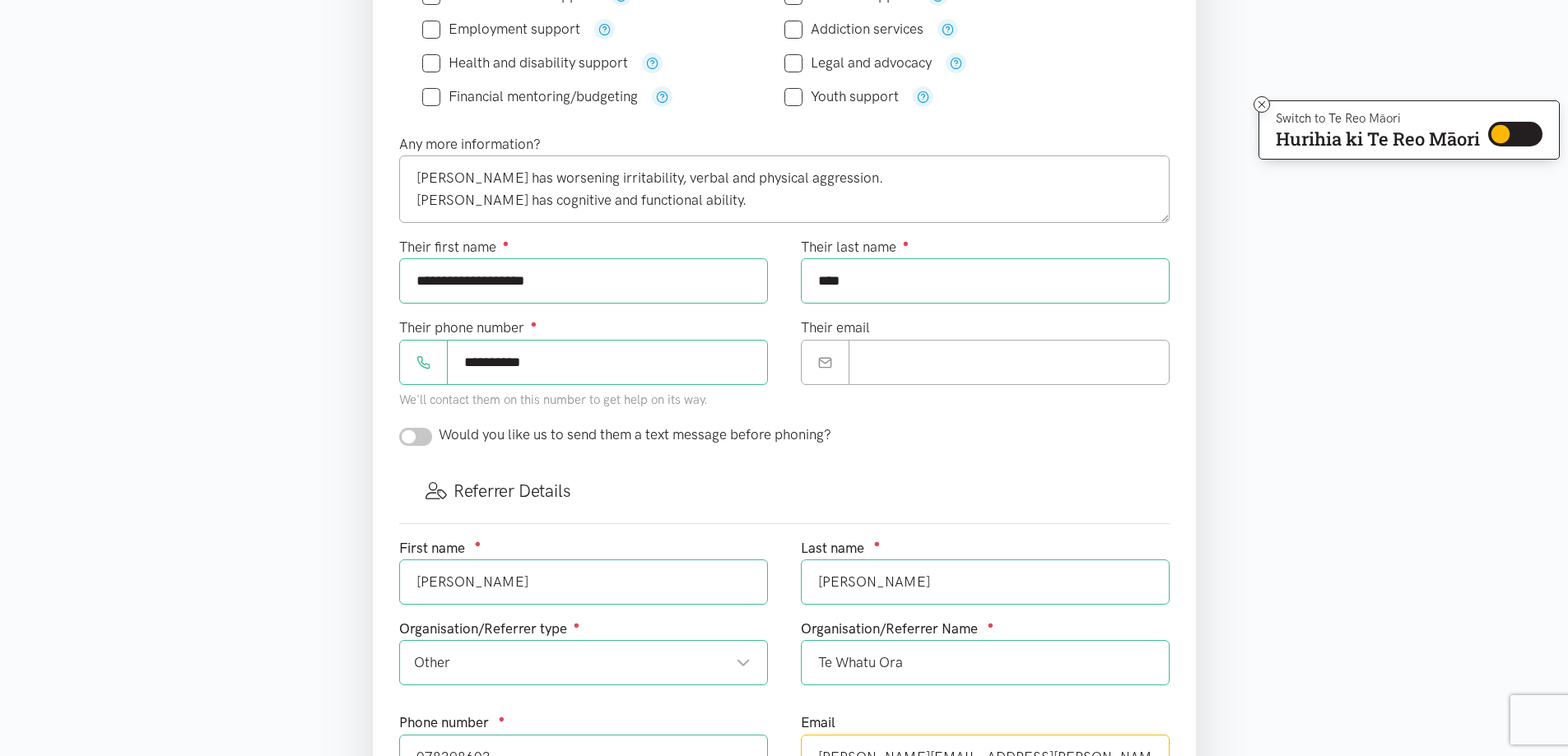
scroll to position [493, 0]
click at [688, 206] on textarea "[PERSON_NAME] has worsening irritability, verbal and physical aggression. [PERS…" at bounding box center [785, 190] width 771 height 67
click at [554, 365] on input "**********" at bounding box center [607, 363] width 321 height 45
type input "*"
type input "**********"
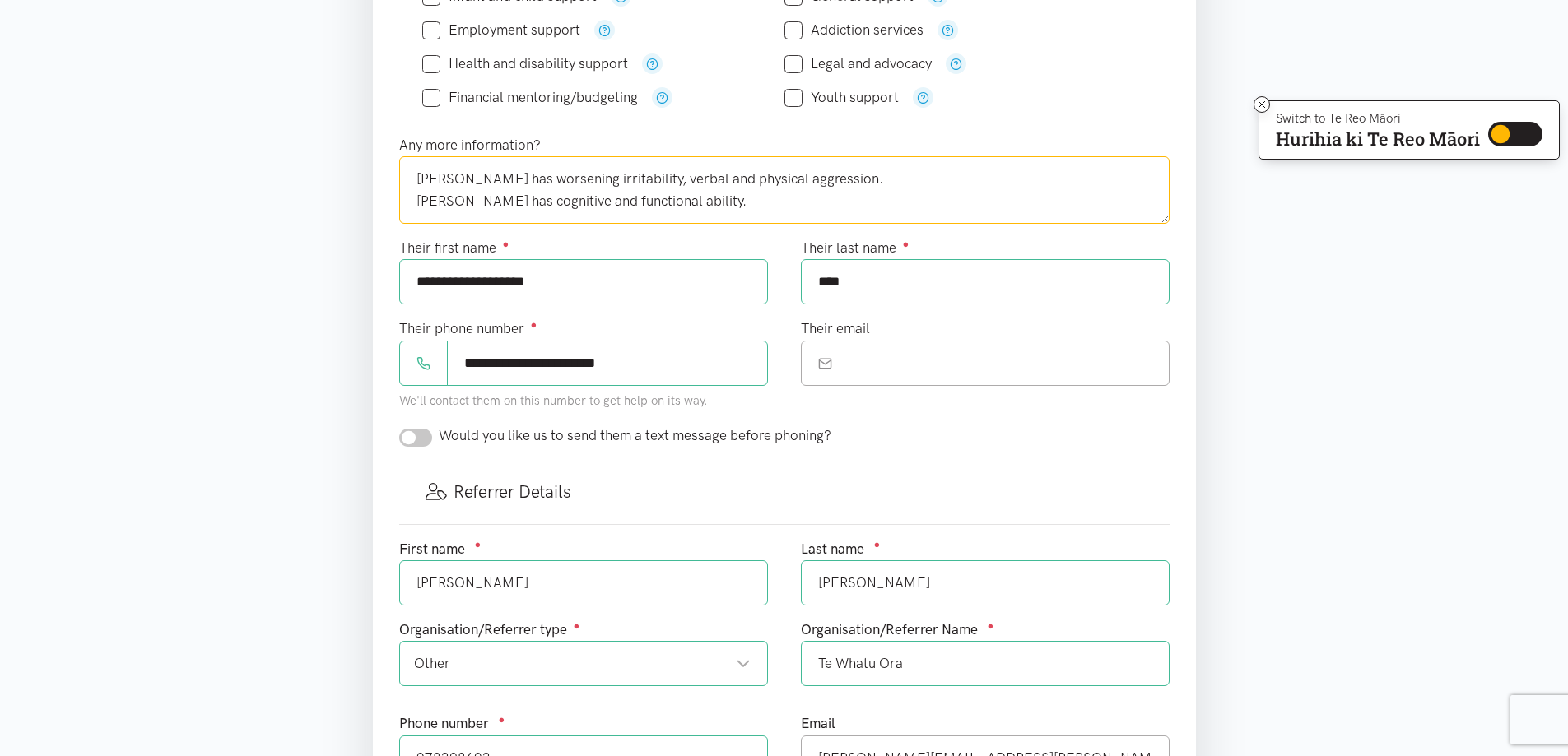
click at [693, 198] on textarea "[PERSON_NAME] has worsening irritability, verbal and physical aggression. [PERS…" at bounding box center [785, 190] width 771 height 67
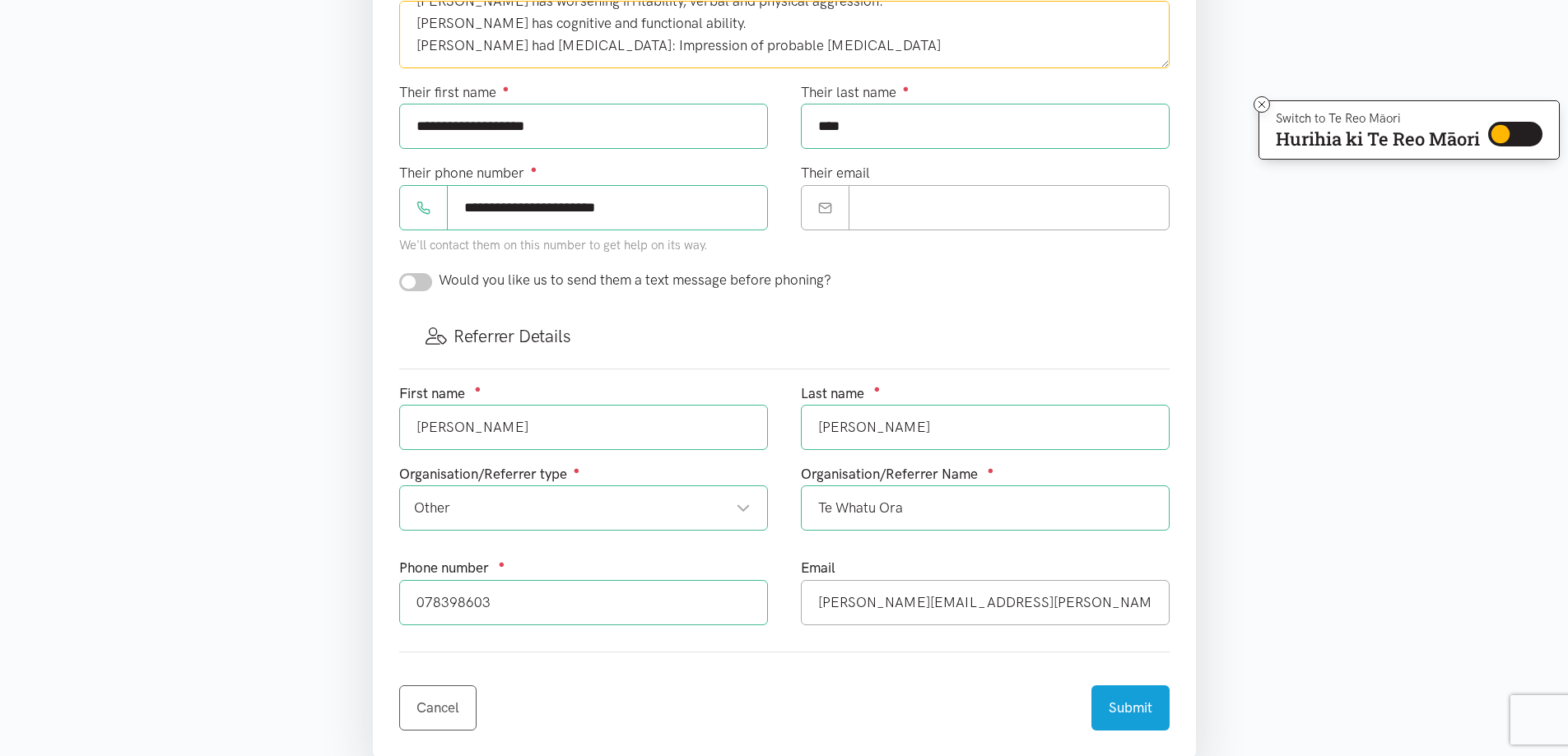
scroll to position [658, 0]
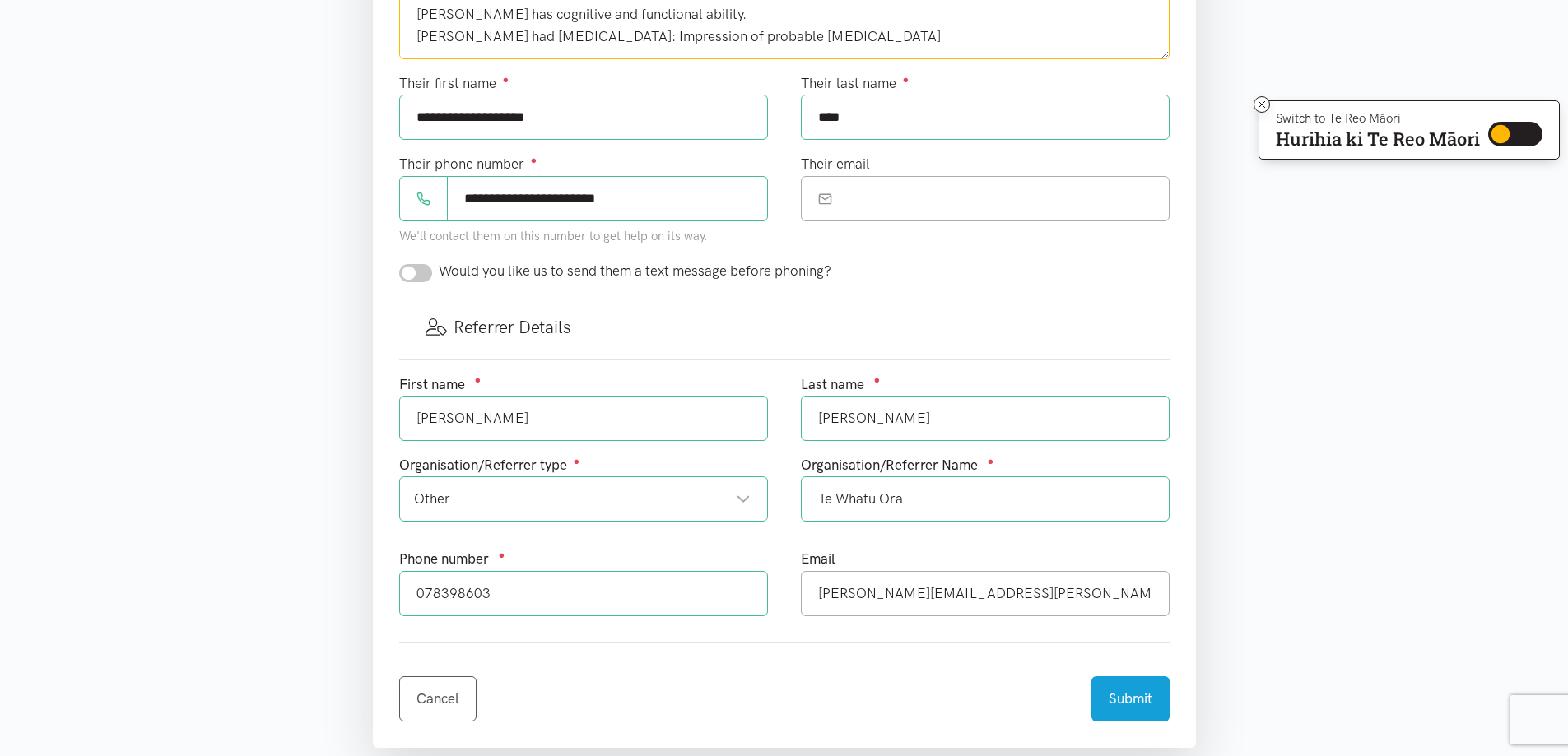
click at [740, 498] on div "Other" at bounding box center [582, 498] width 337 height 22
click at [675, 454] on div "Organisation/Referrer type ●" at bounding box center [583, 465] width 368 height 22
click at [428, 498] on div "Other" at bounding box center [582, 498] width 337 height 22
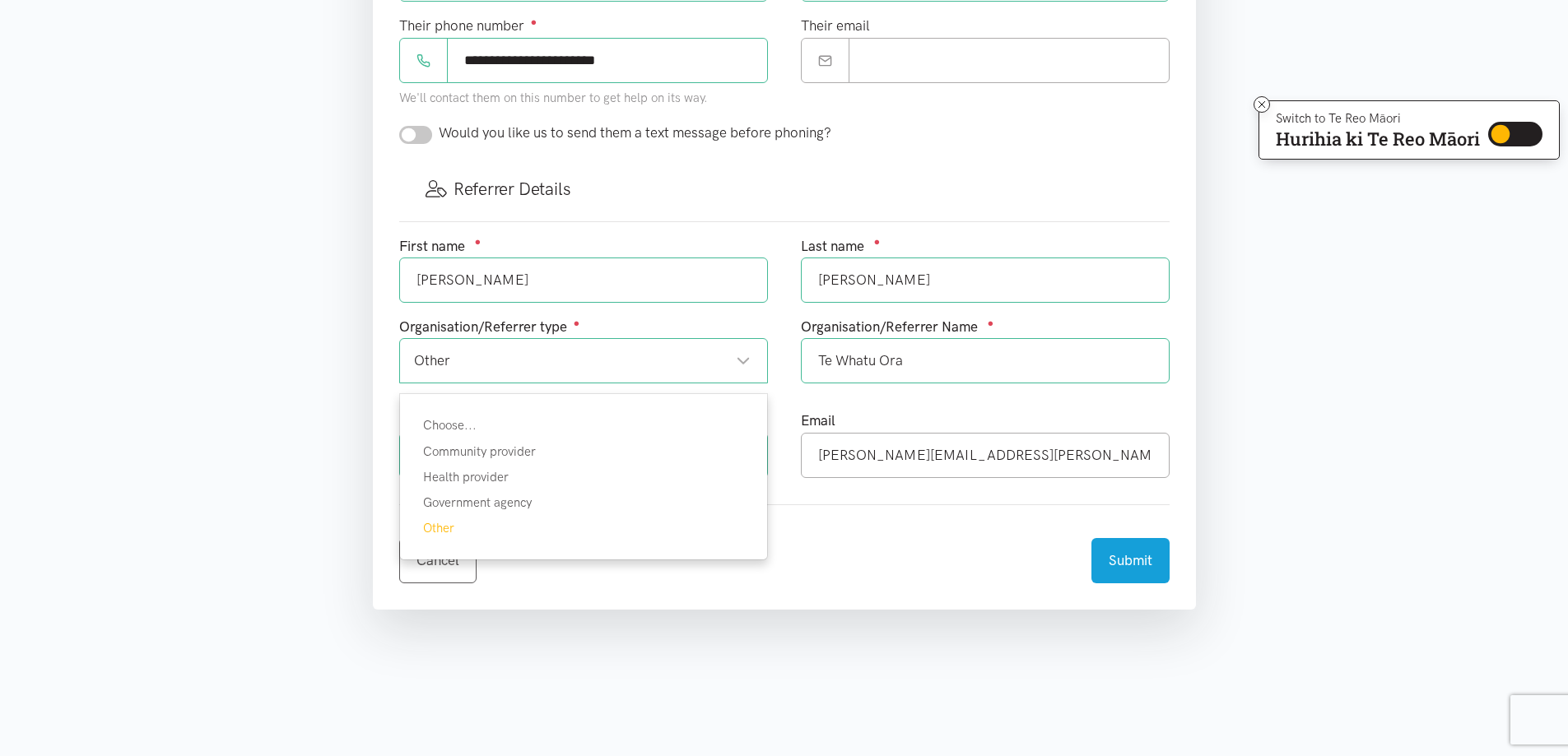
scroll to position [822, 0]
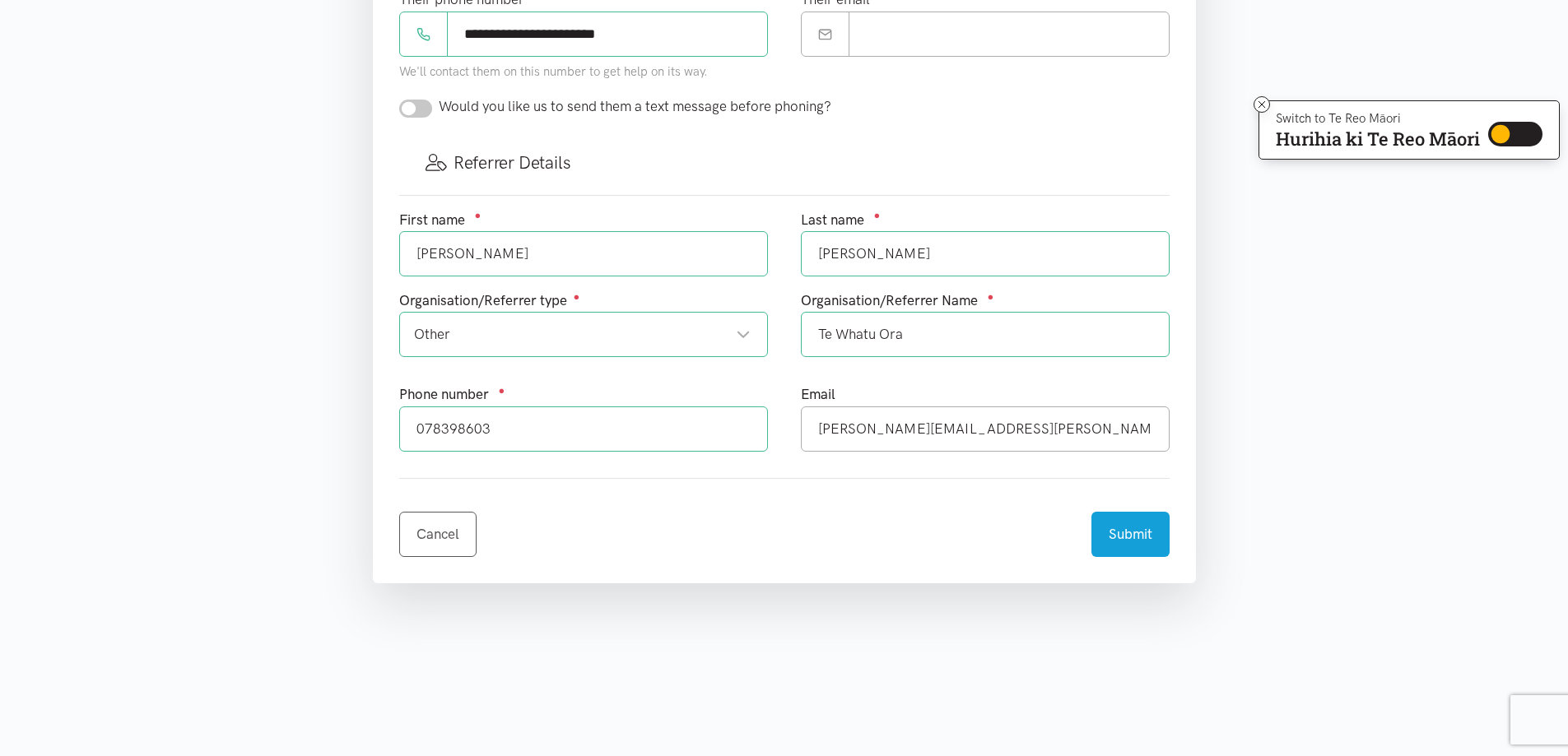
click at [623, 294] on div "Organisation/Referrer type ●" at bounding box center [583, 300] width 368 height 22
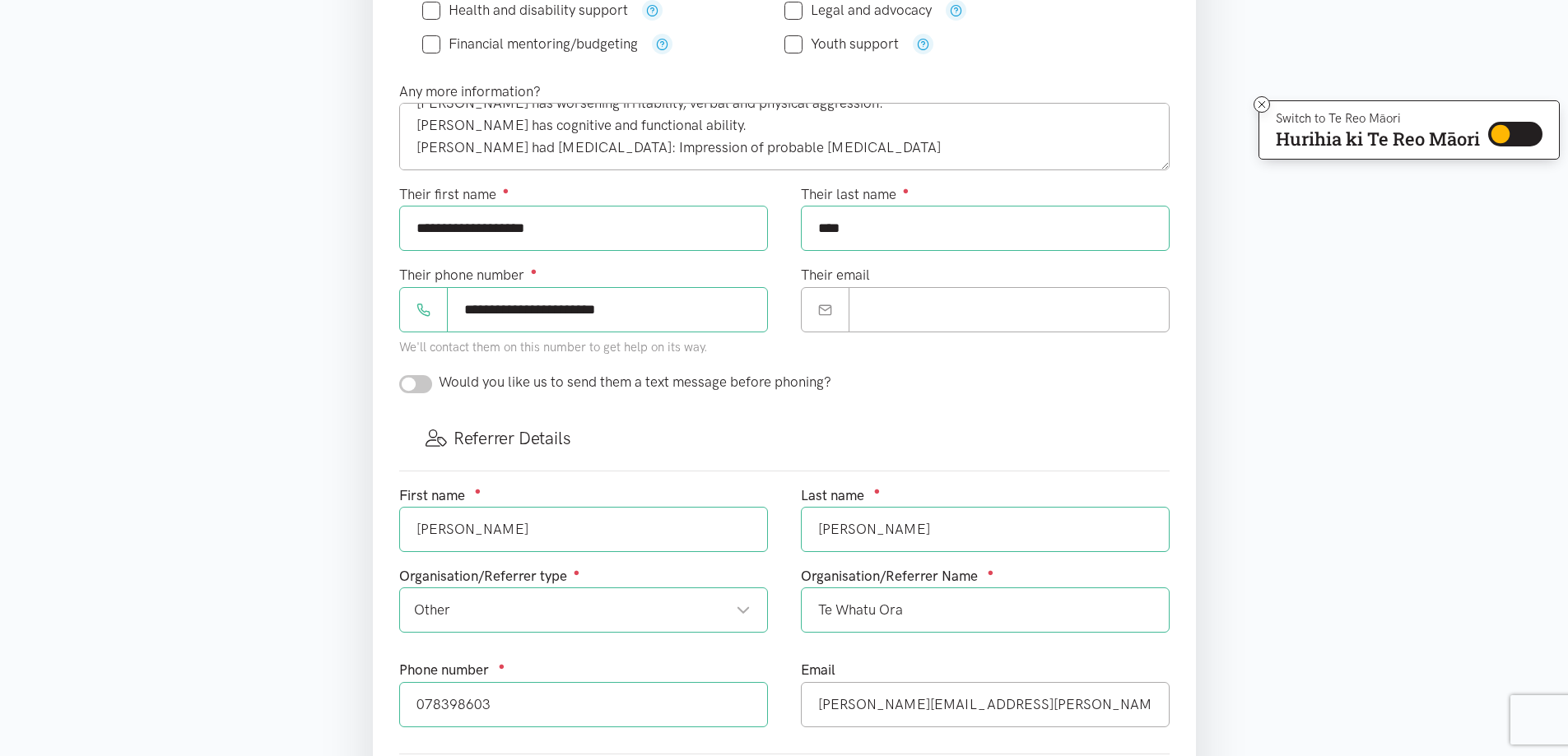
scroll to position [576, 0]
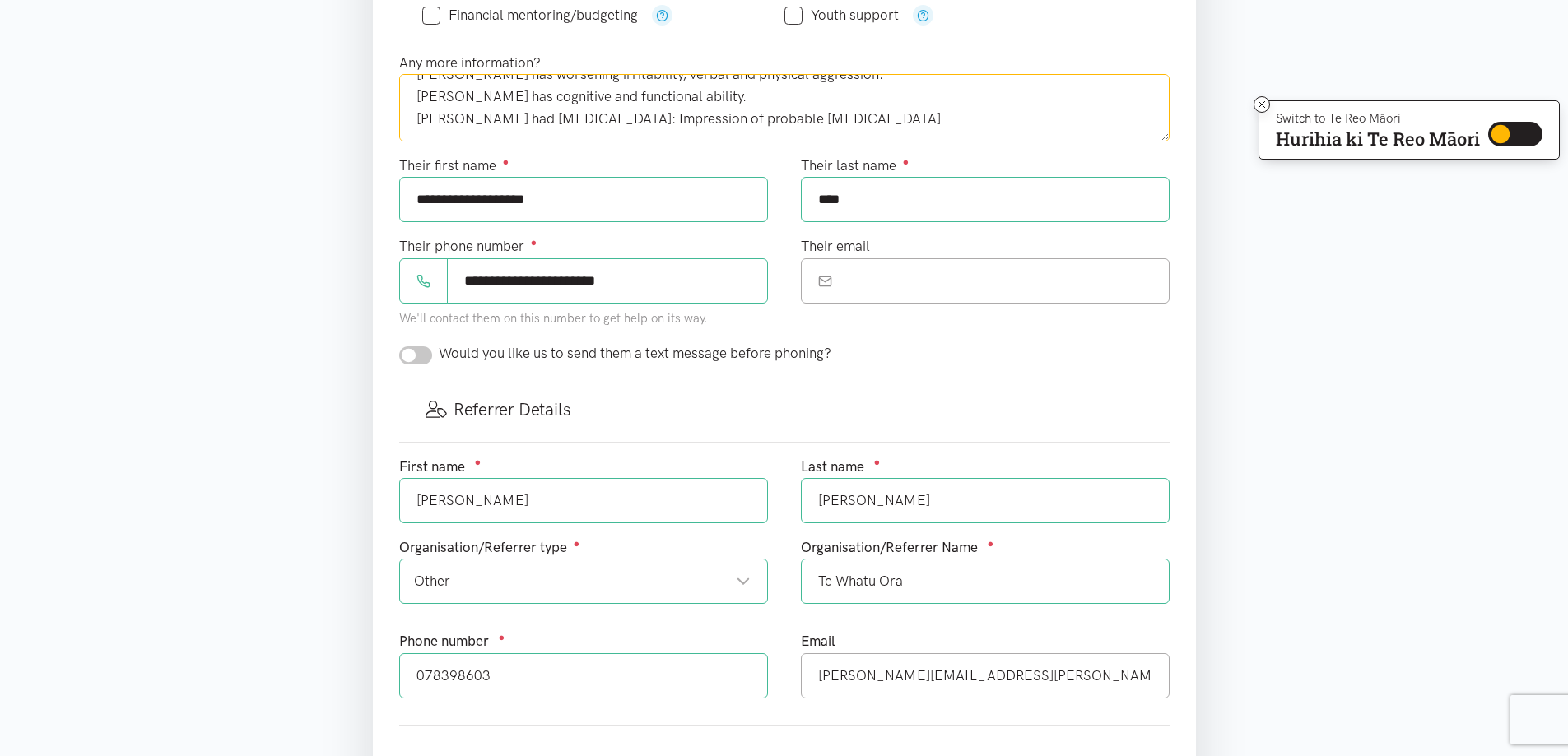
click at [756, 122] on textarea "[PERSON_NAME] has worsening irritability, verbal and physical aggression. [PERS…" at bounding box center [785, 107] width 771 height 67
click at [420, 128] on textarea "[PERSON_NAME] has worsening irritability, verbal and physical aggression. [PERS…" at bounding box center [785, 107] width 771 height 67
click at [647, 132] on textarea "[PERSON_NAME] has worsening irritability, verbal and physical aggression. [PERS…" at bounding box center [785, 107] width 771 height 67
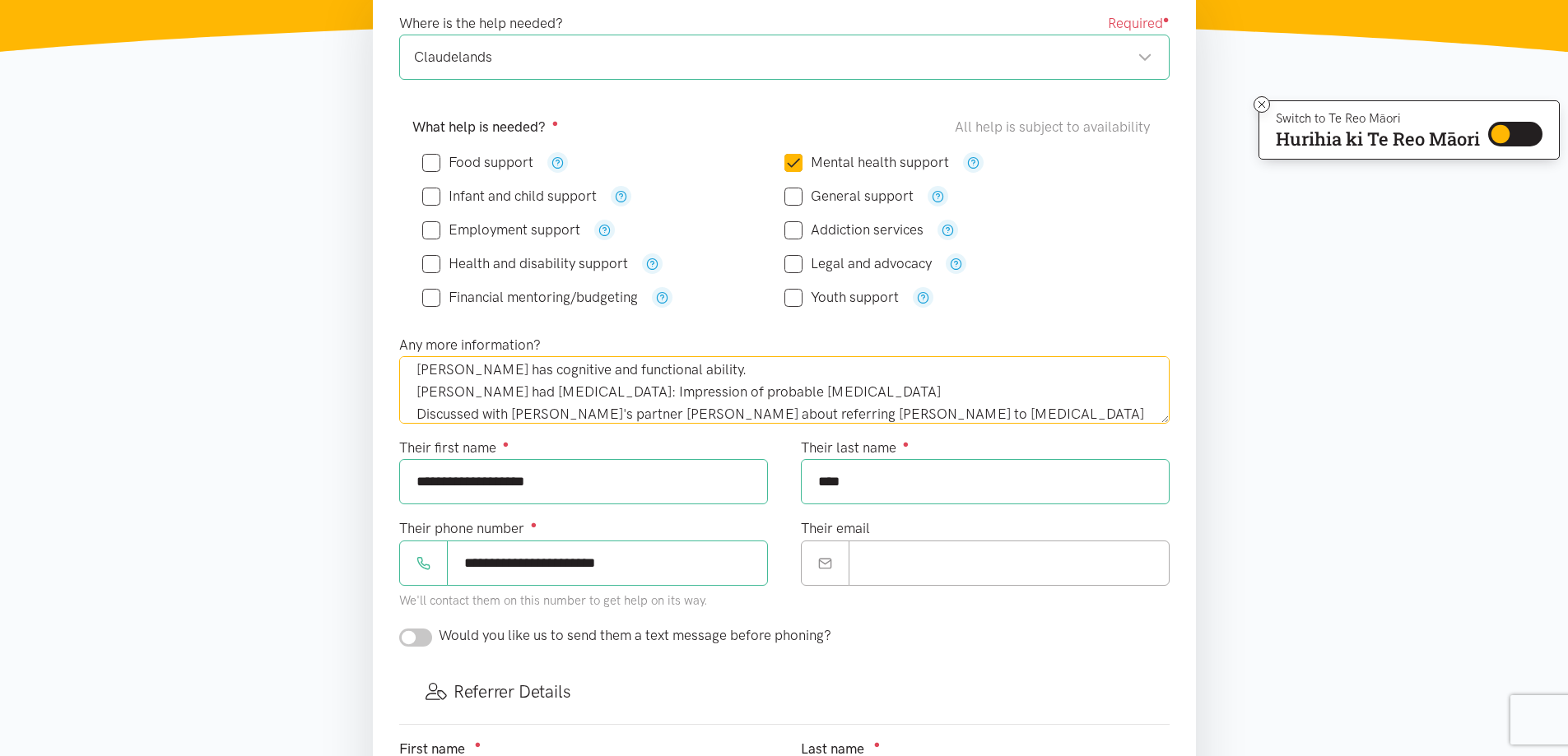
scroll to position [329, 0]
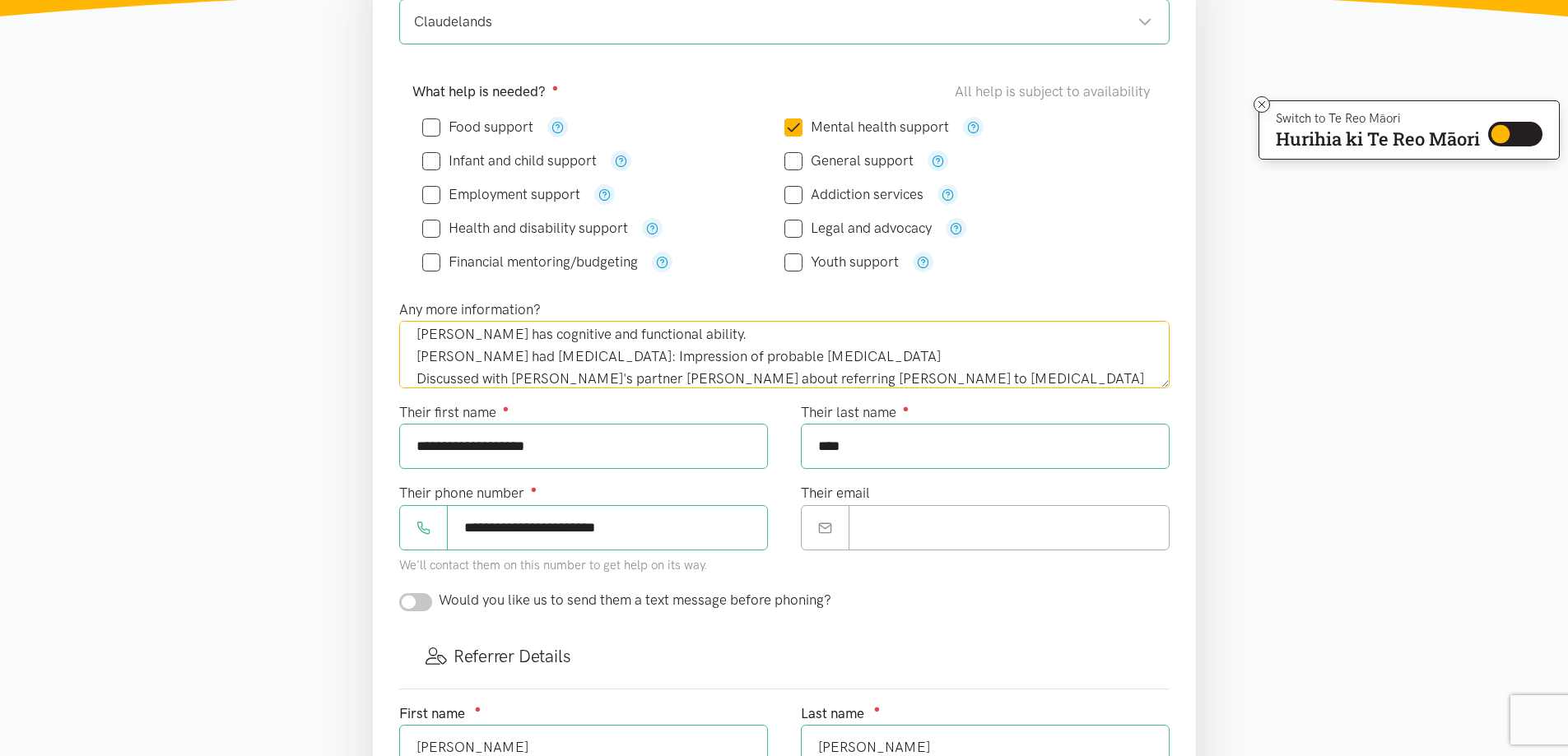
click at [909, 381] on textarea "[PERSON_NAME] has worsening irritability, verbal and physical aggression. [PERS…" at bounding box center [785, 354] width 771 height 67
click at [1105, 378] on textarea "[PERSON_NAME] has worsening irritability, verbal and physical aggression. [PERS…" at bounding box center [785, 354] width 771 height 67
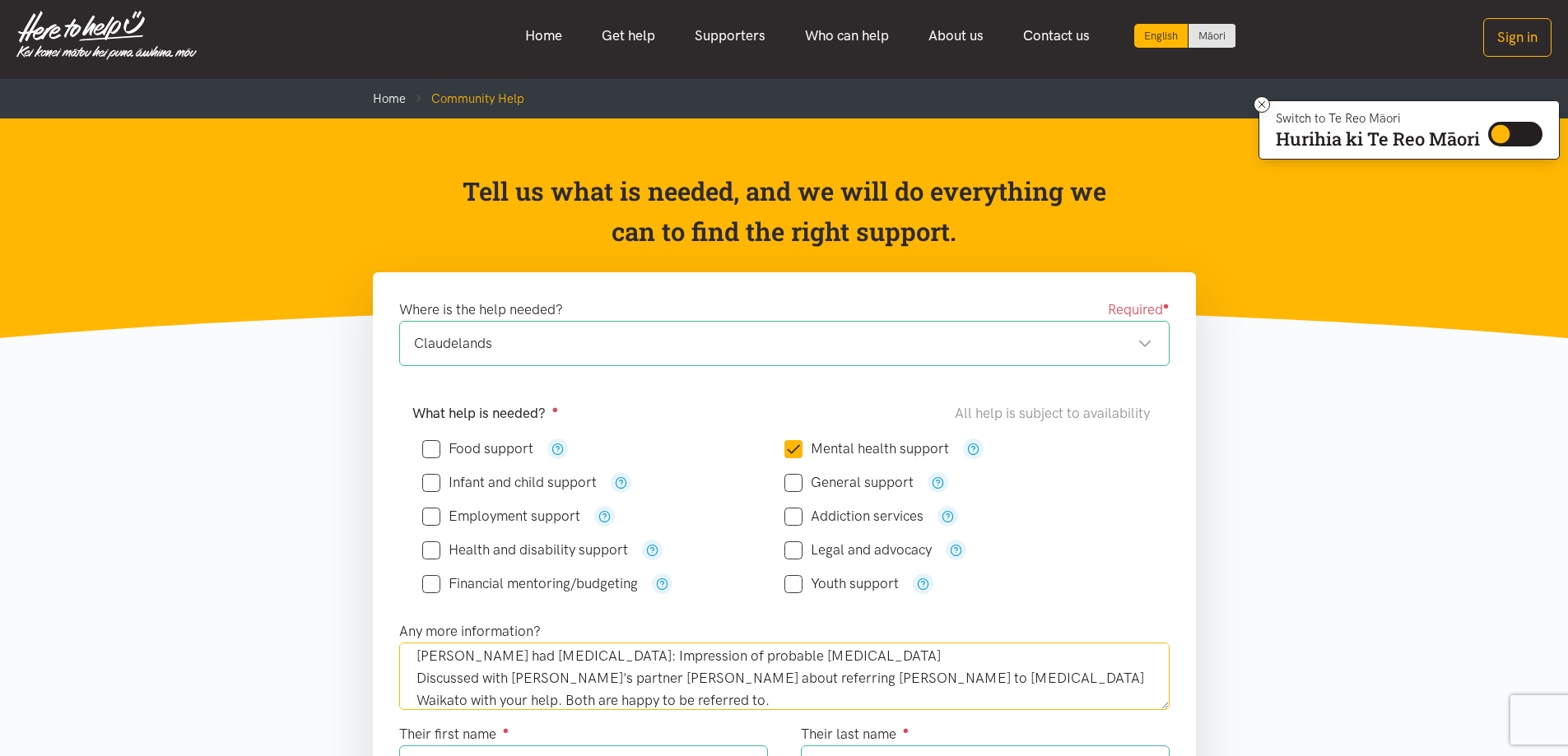
scroll to position [0, 0]
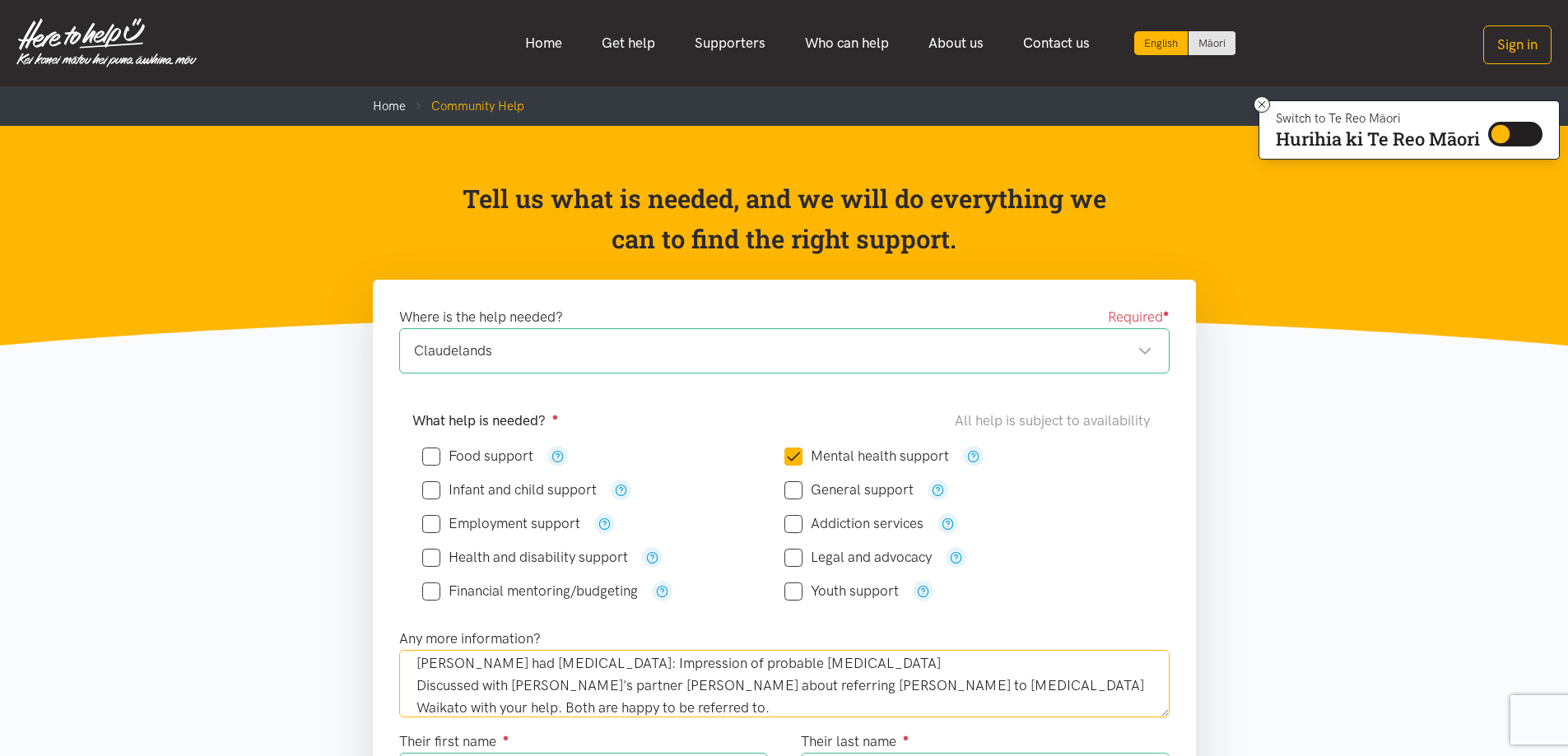
click at [531, 352] on div "Claudelands" at bounding box center [782, 351] width 738 height 22
type textarea "[PERSON_NAME] has worsening irritability, verbal and physical aggression. [PERS…"
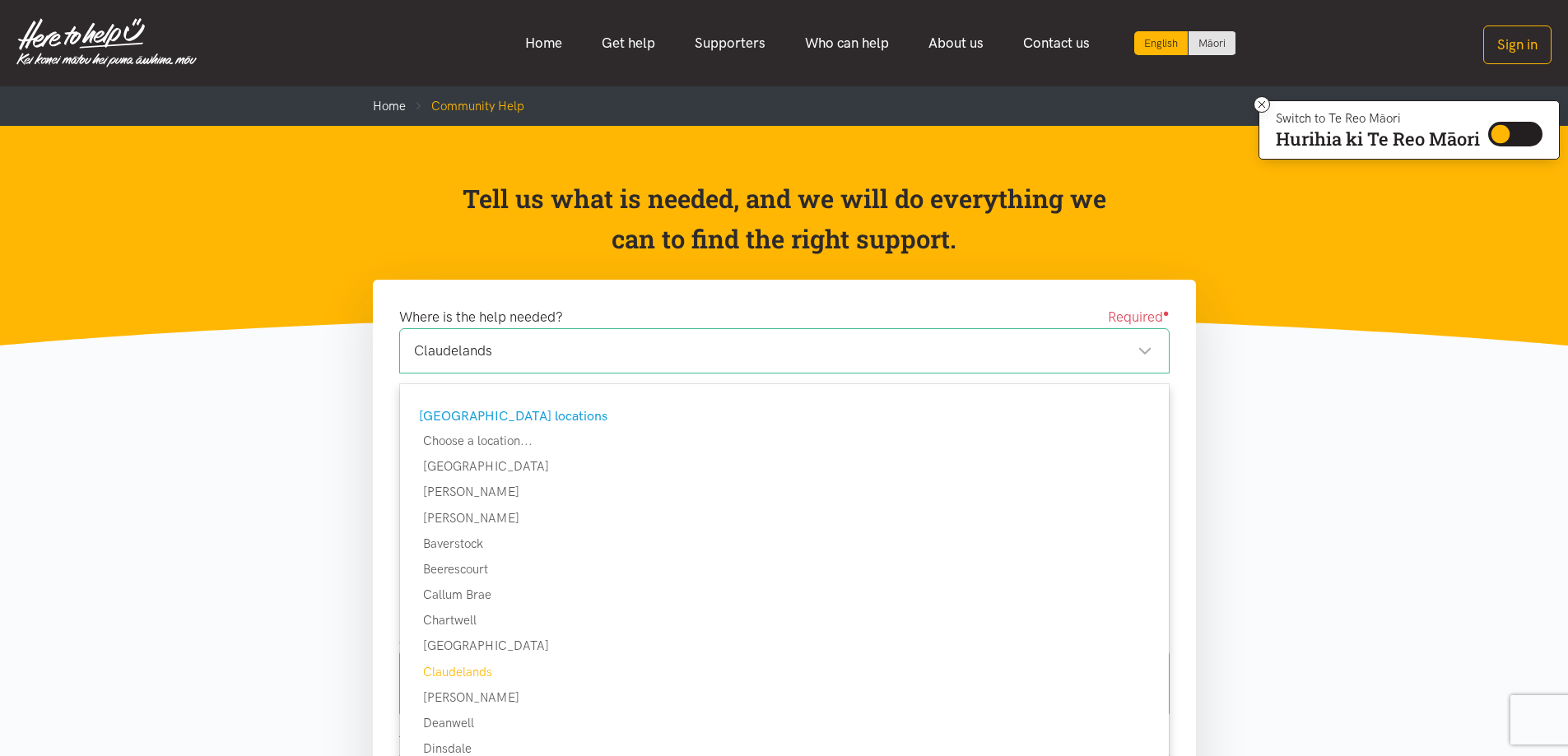
click at [497, 351] on div "Claudelands" at bounding box center [782, 351] width 738 height 22
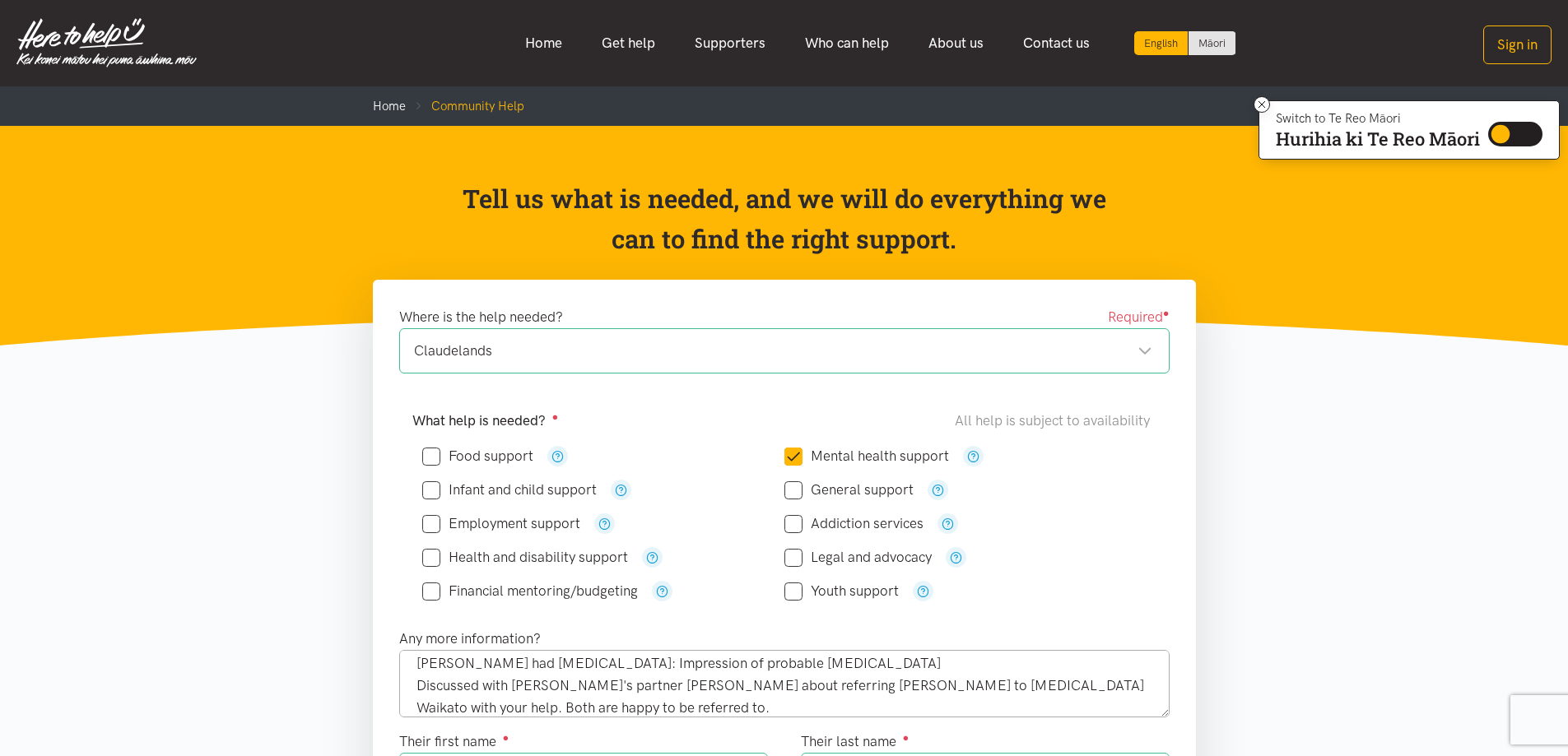
click at [788, 457] on input "Mental health support" at bounding box center [866, 456] width 165 height 14
checkbox input "false"
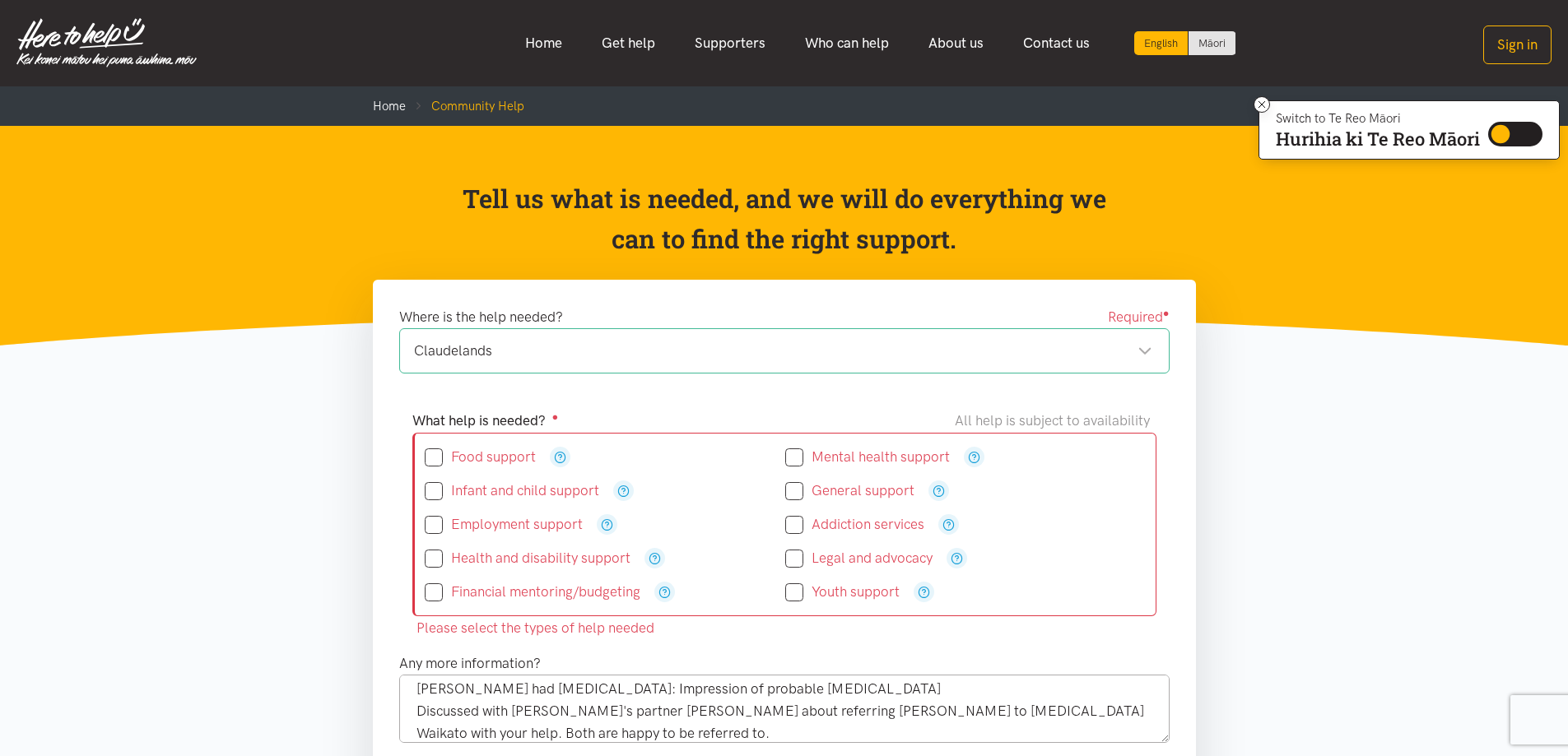
click at [1146, 350] on div "Claudelands" at bounding box center [782, 351] width 738 height 22
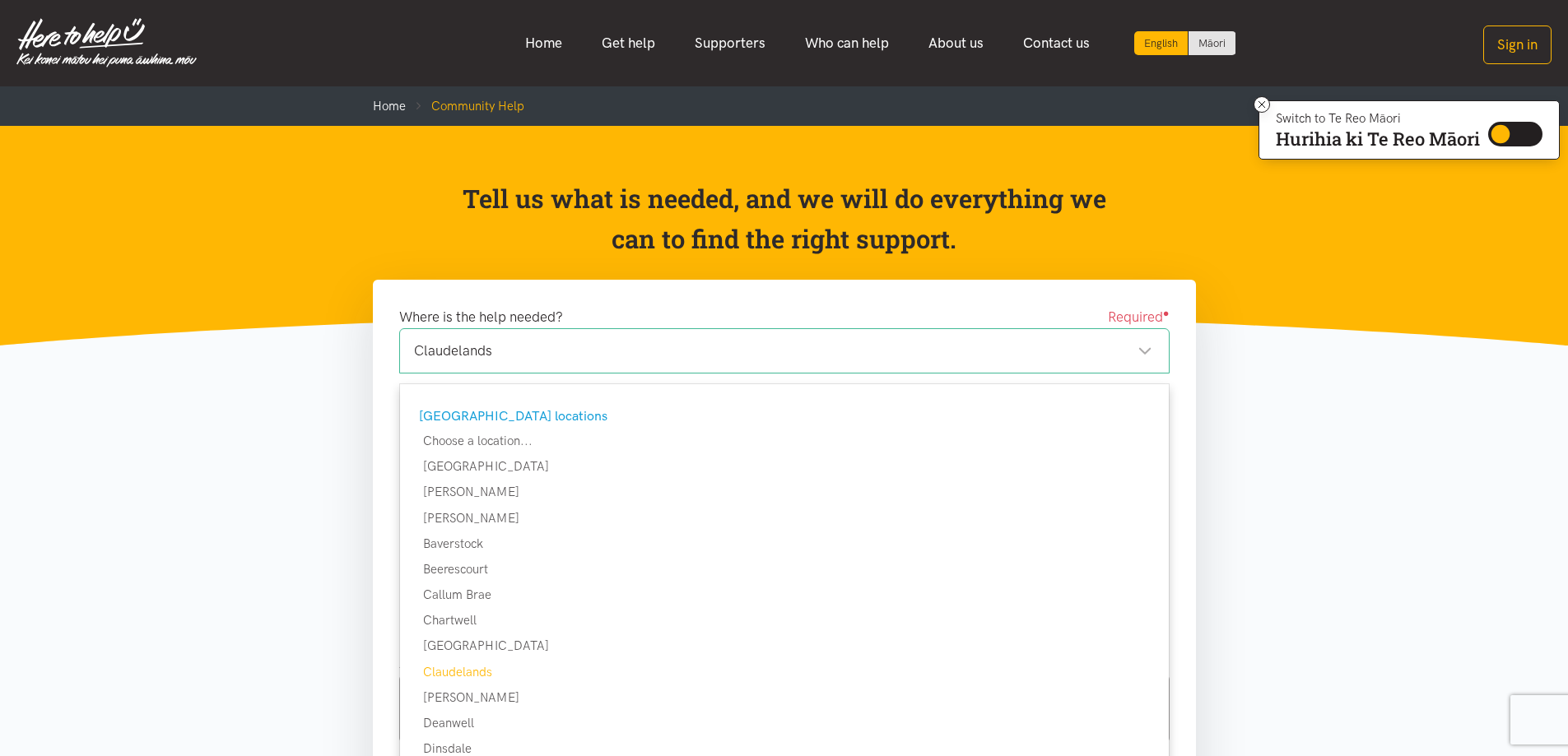
click at [839, 357] on div "Claudelands" at bounding box center [782, 351] width 738 height 22
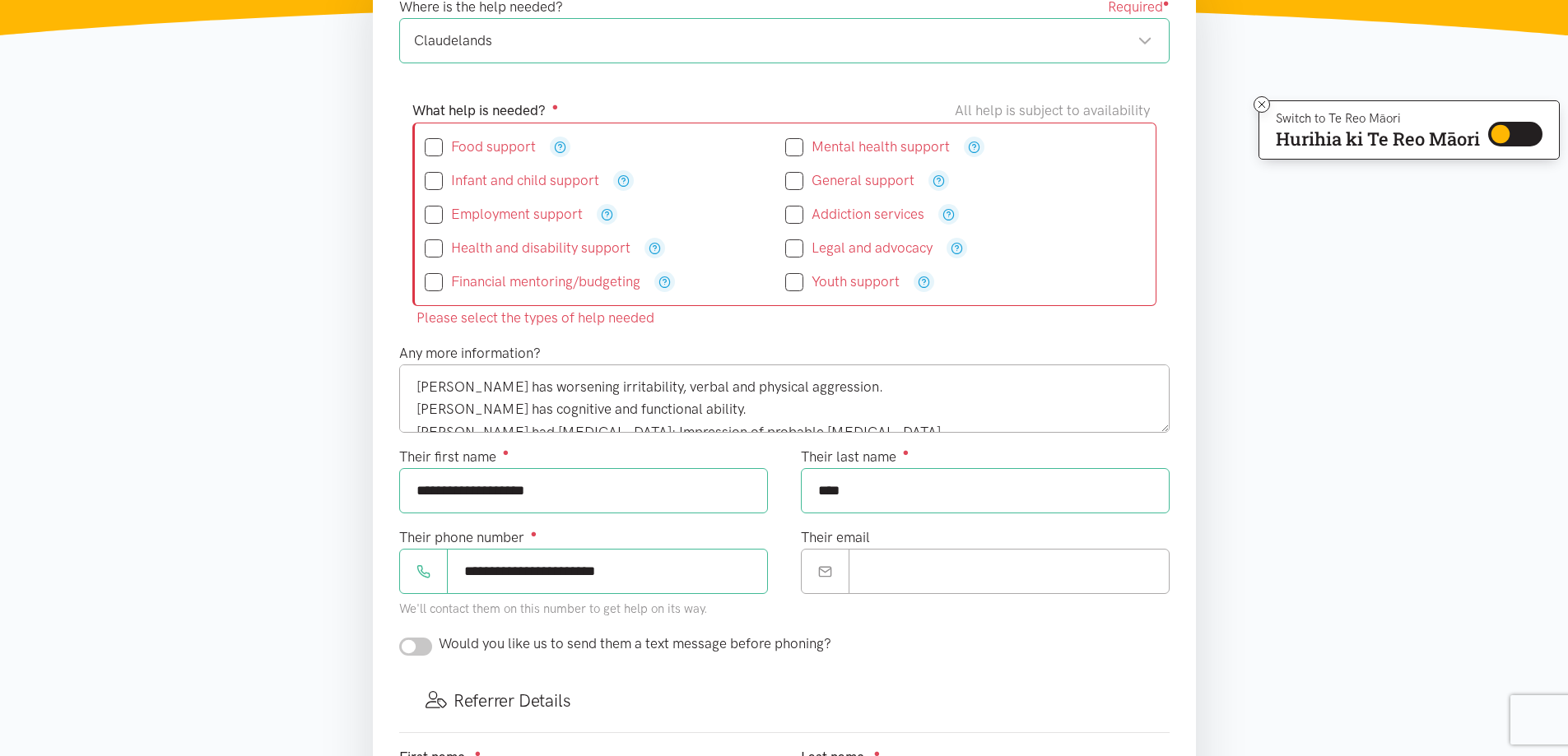
scroll to position [329, 0]
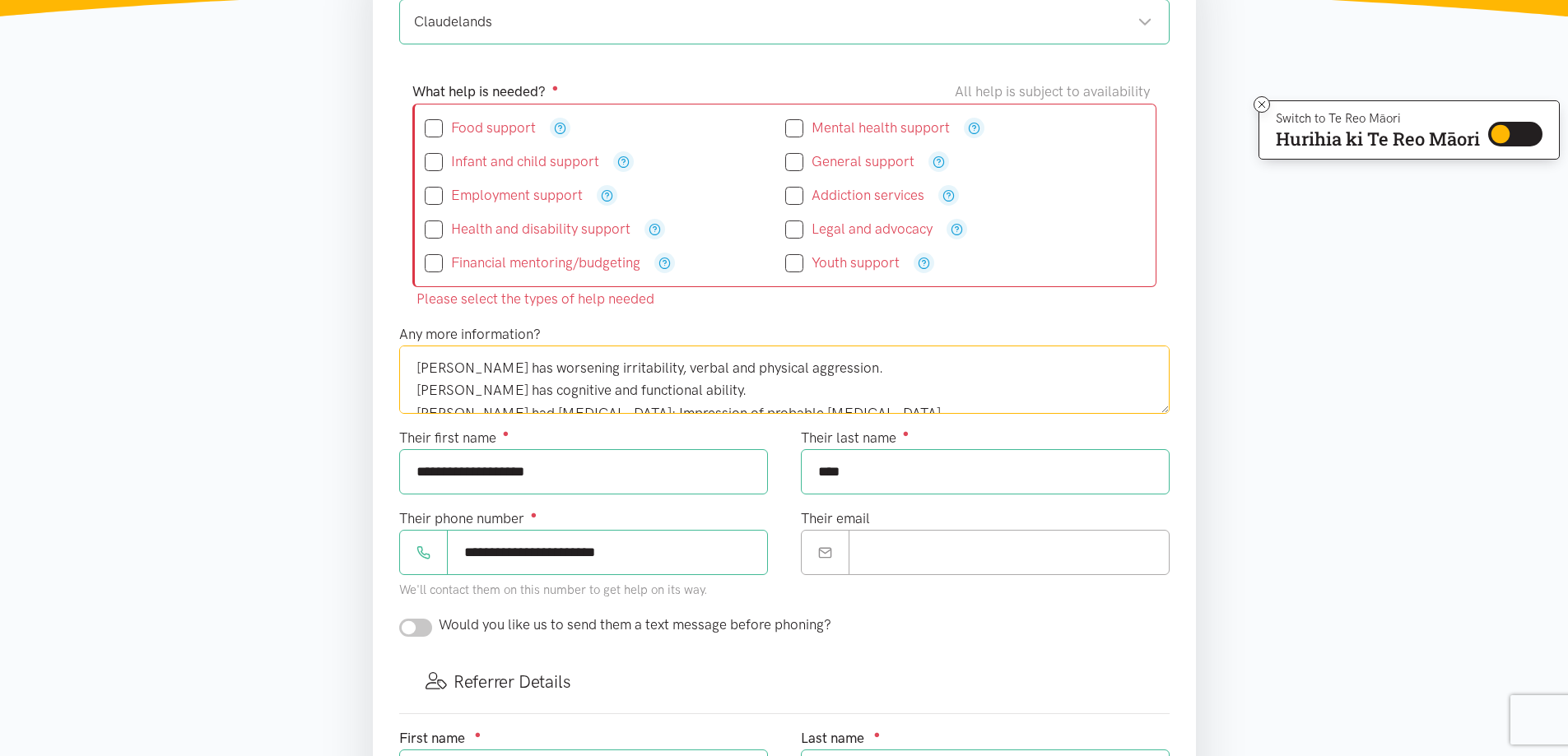
click at [416, 369] on textarea "[PERSON_NAME] has worsening irritability, verbal and physical aggression. [PERS…" at bounding box center [785, 379] width 771 height 67
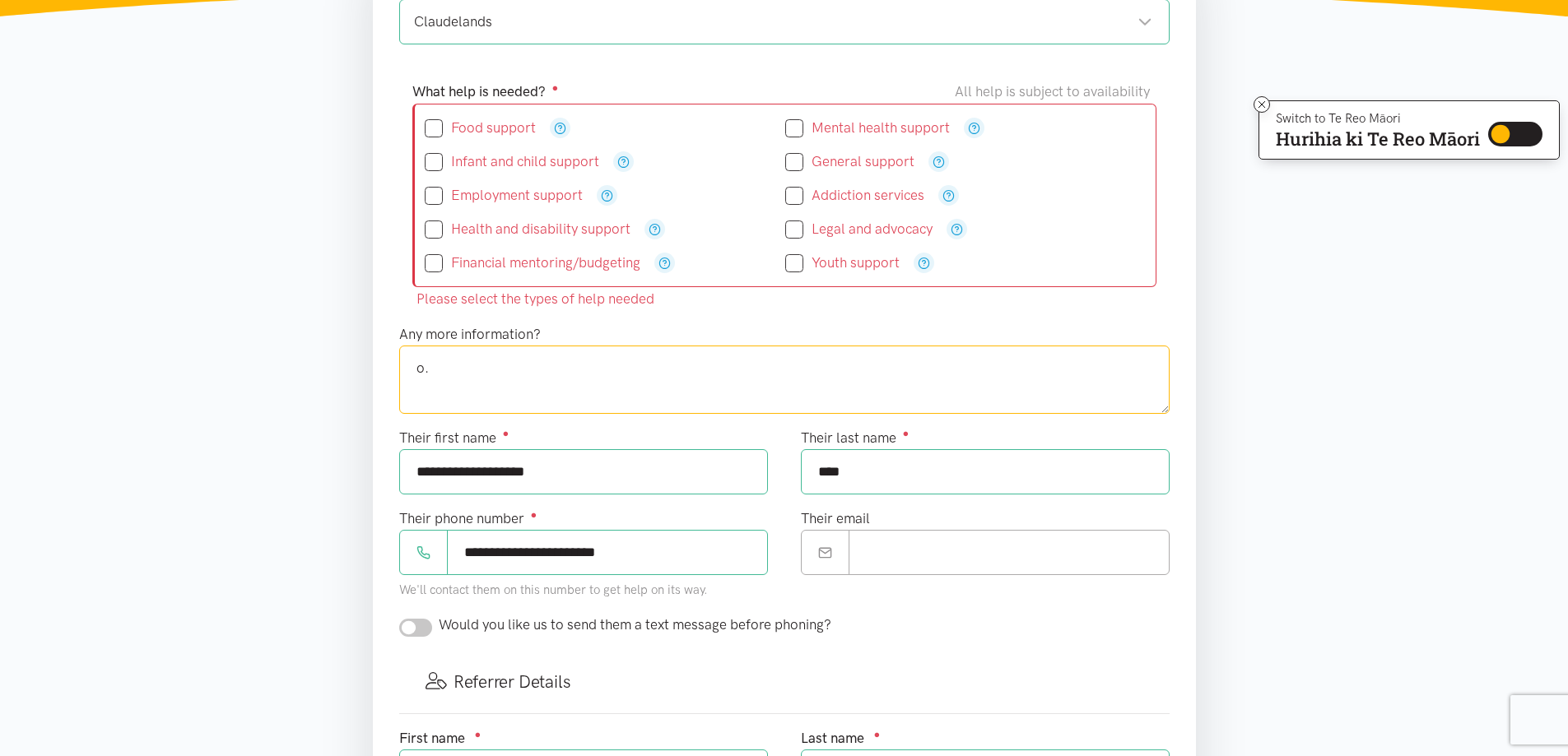
type textarea "."
click at [560, 474] on input "**********" at bounding box center [583, 472] width 368 height 45
type input "*"
click at [861, 469] on input "****" at bounding box center [985, 472] width 368 height 45
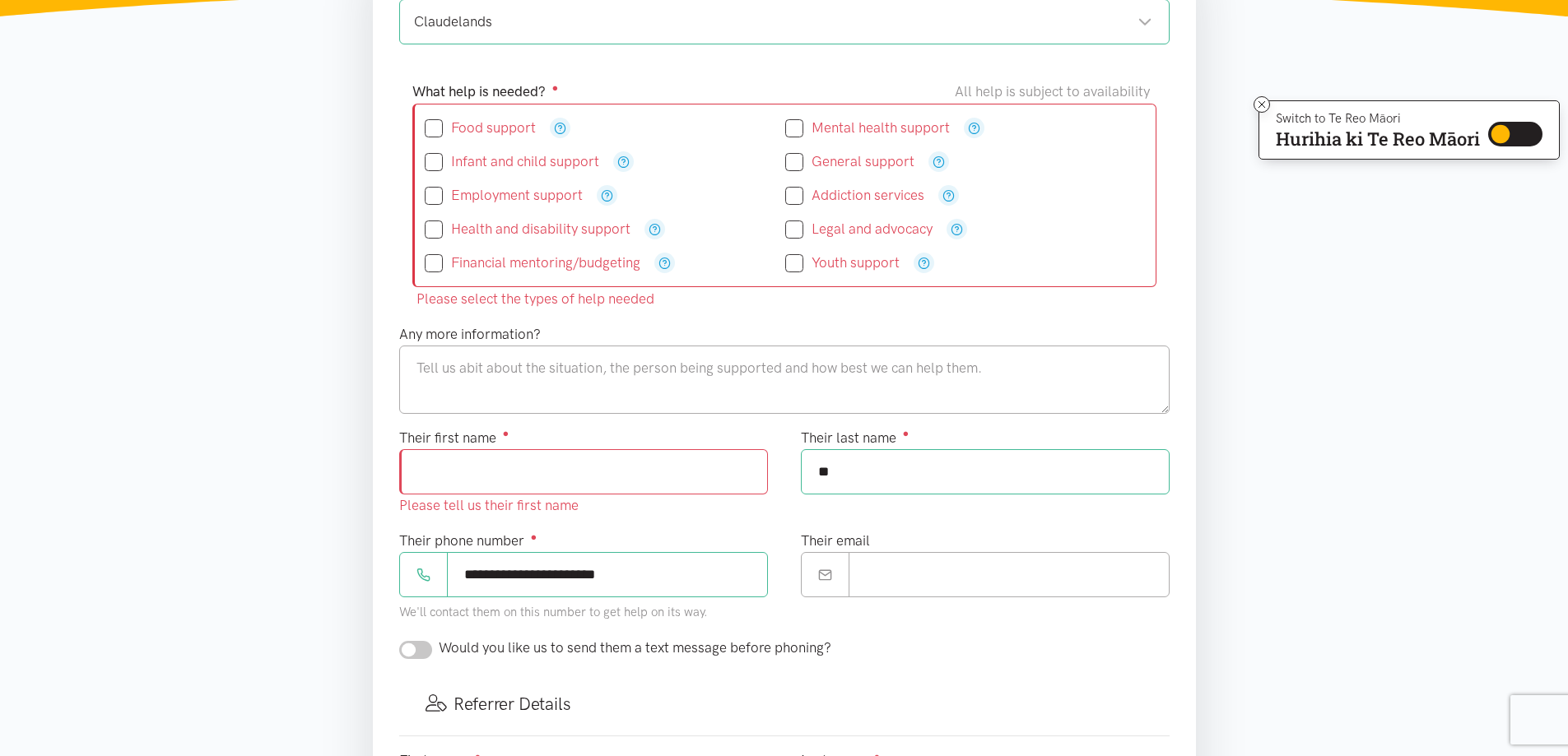
type input "*"
click at [650, 577] on input "**********" at bounding box center [607, 575] width 321 height 45
type input "*"
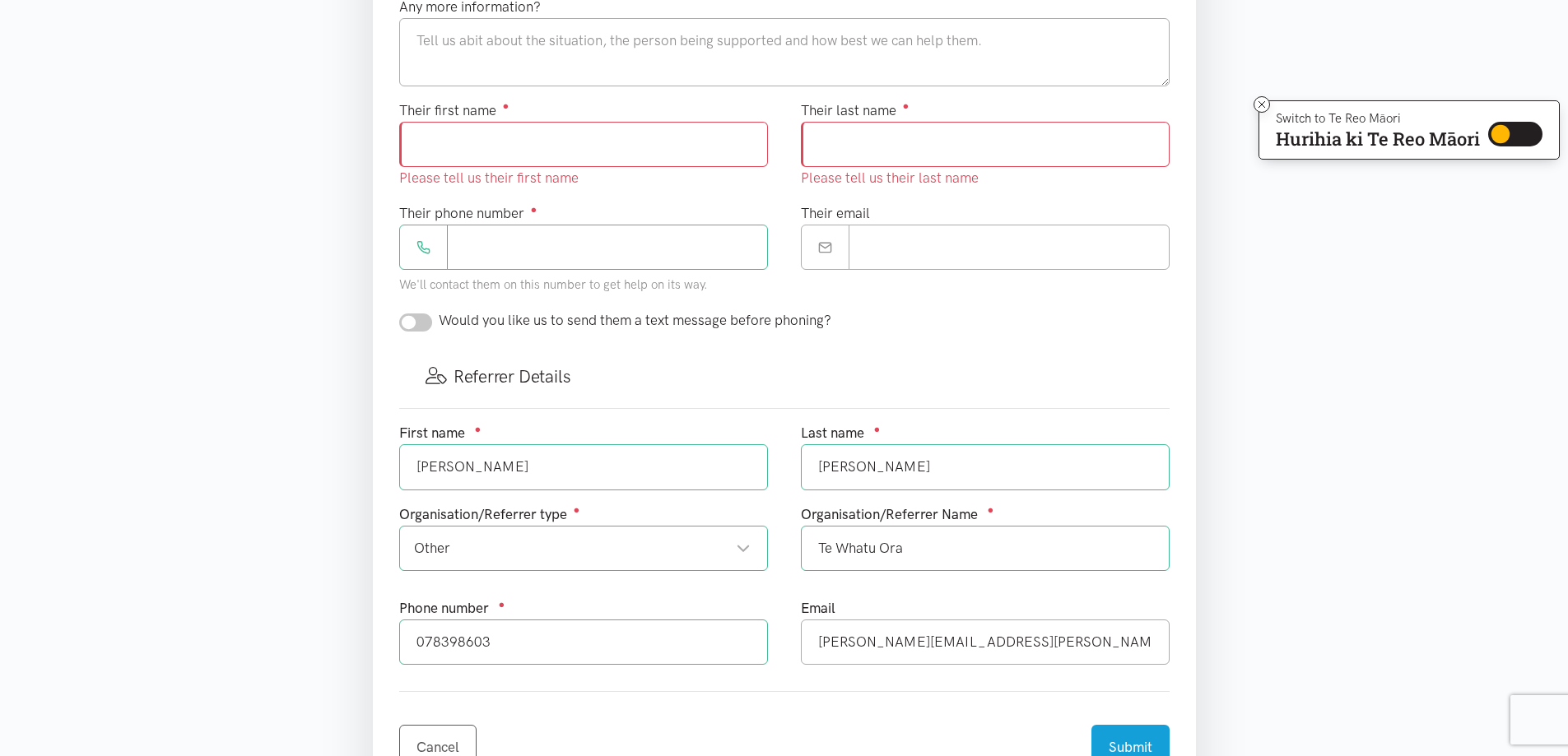
scroll to position [658, 0]
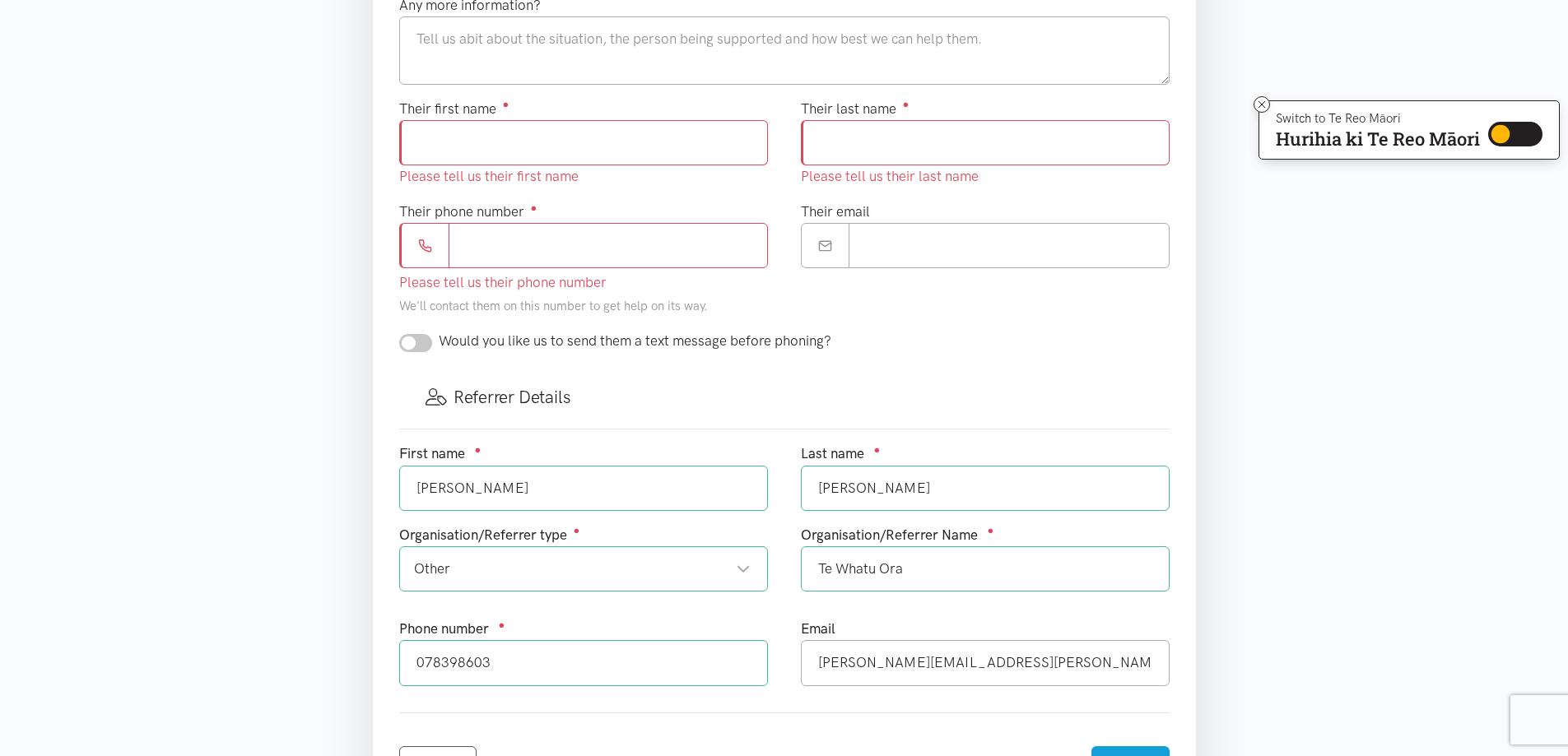
click at [478, 464] on div "First name ● [PERSON_NAME]" at bounding box center [583, 476] width 368 height 67
type input "C"
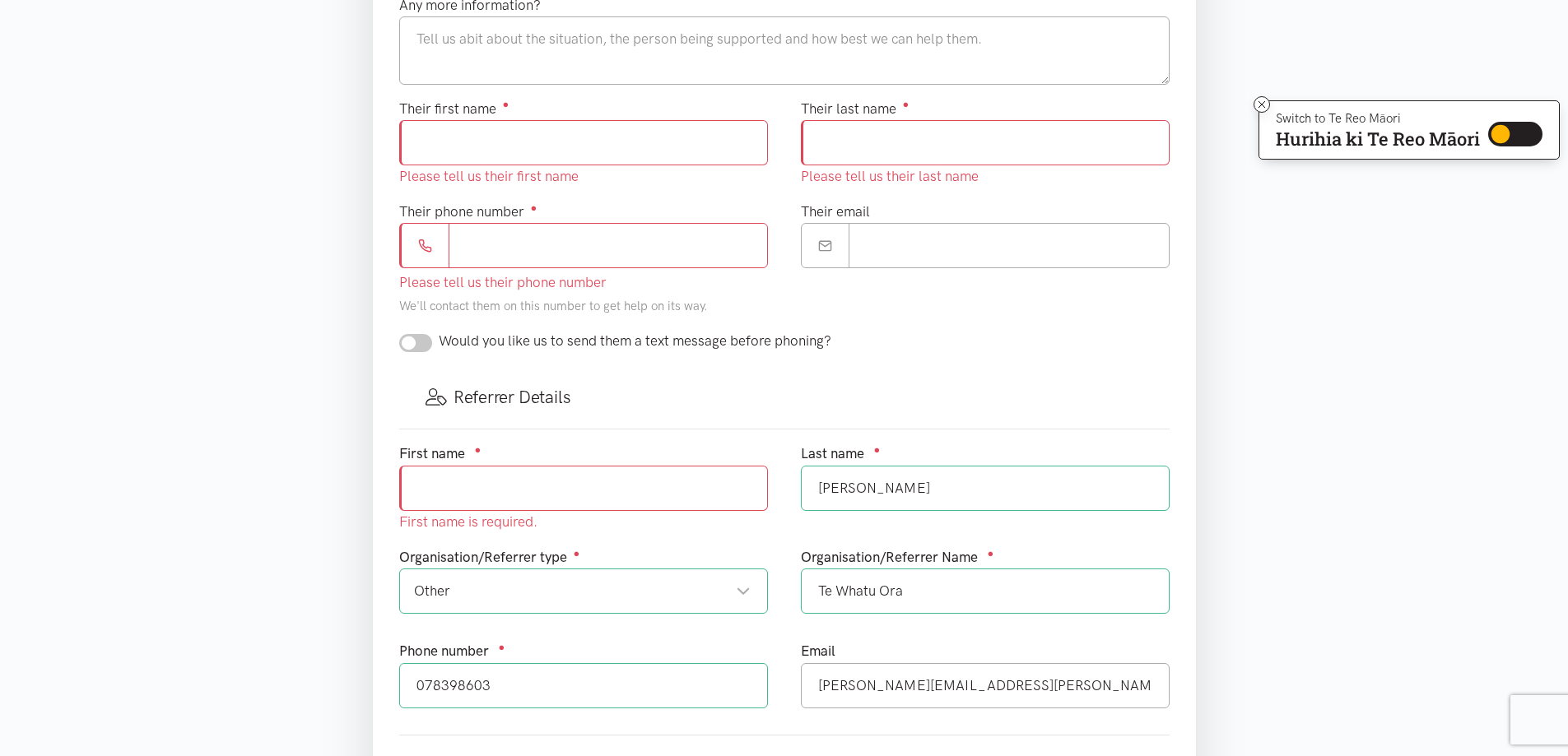
click at [903, 493] on input "[PERSON_NAME]" at bounding box center [985, 488] width 368 height 45
type input "V"
click at [921, 589] on input "Te Whatu Ora" at bounding box center [985, 592] width 368 height 45
type input "T"
click at [473, 592] on div "Other" at bounding box center [582, 591] width 337 height 22
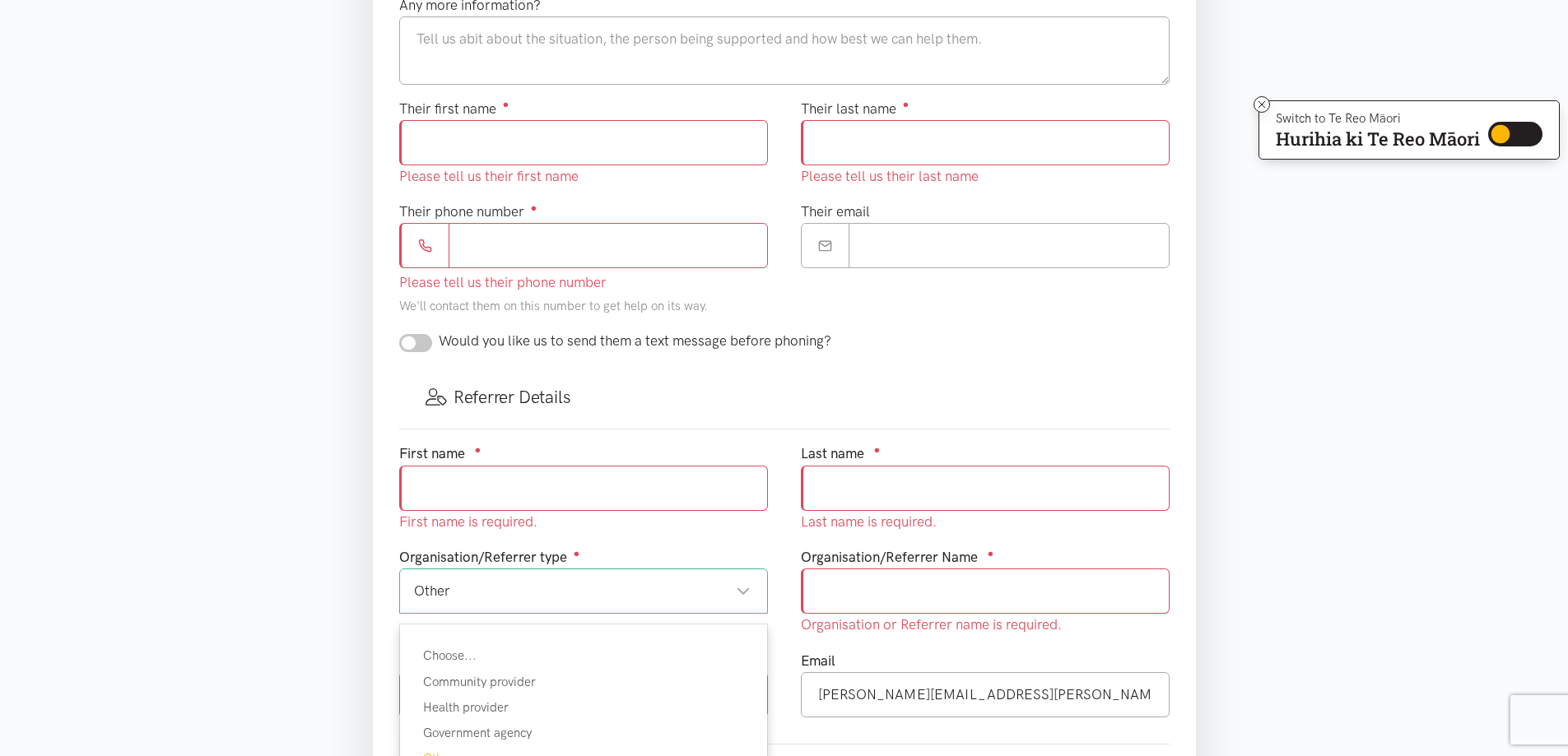
click at [463, 590] on div "Other" at bounding box center [582, 591] width 337 height 22
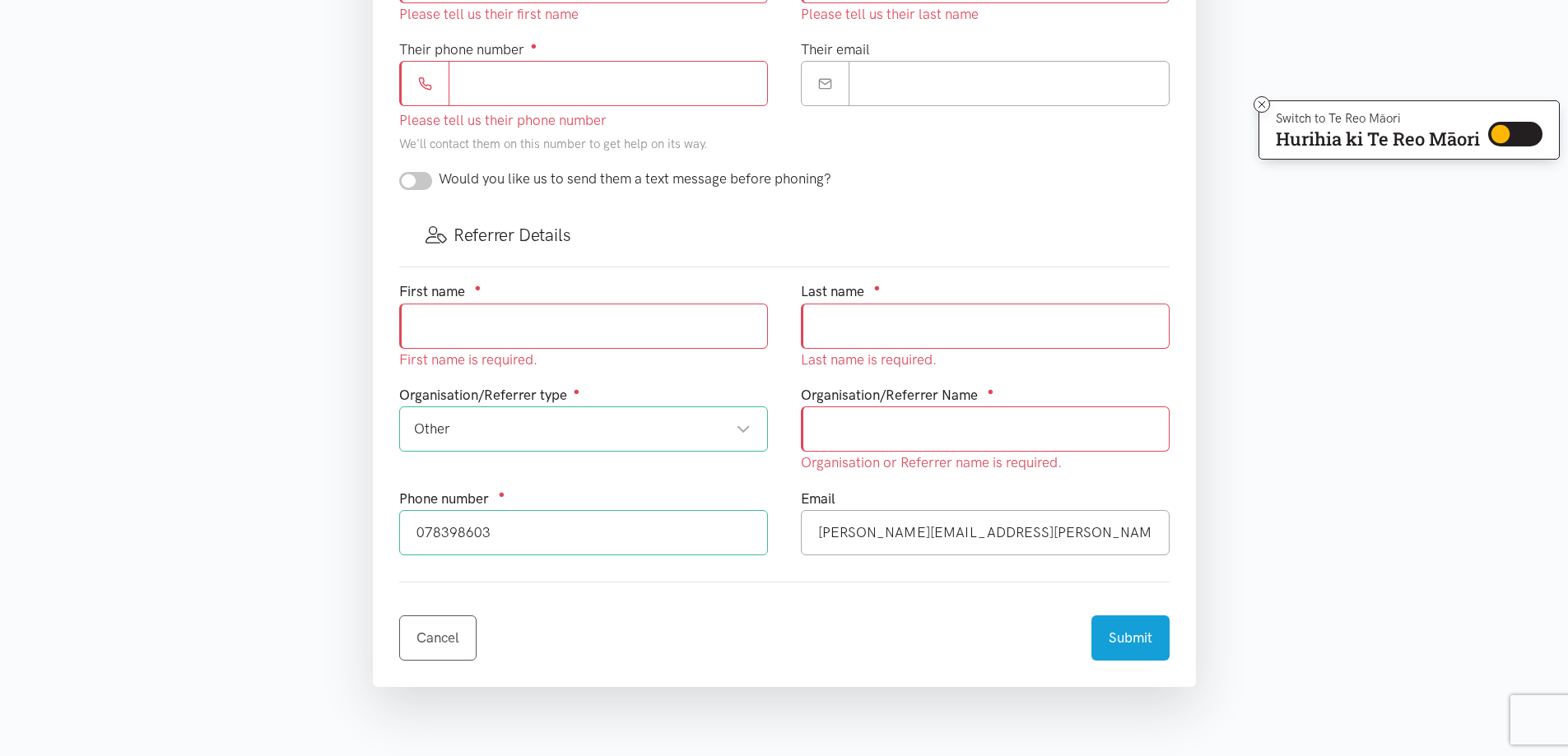
scroll to position [822, 0]
click at [1092, 529] on input "[PERSON_NAME][EMAIL_ADDRESS][PERSON_NAME][DOMAIN_NAME]" at bounding box center [985, 530] width 368 height 45
type input "c"
click at [497, 531] on input "078398603" at bounding box center [583, 530] width 368 height 45
type input "0"
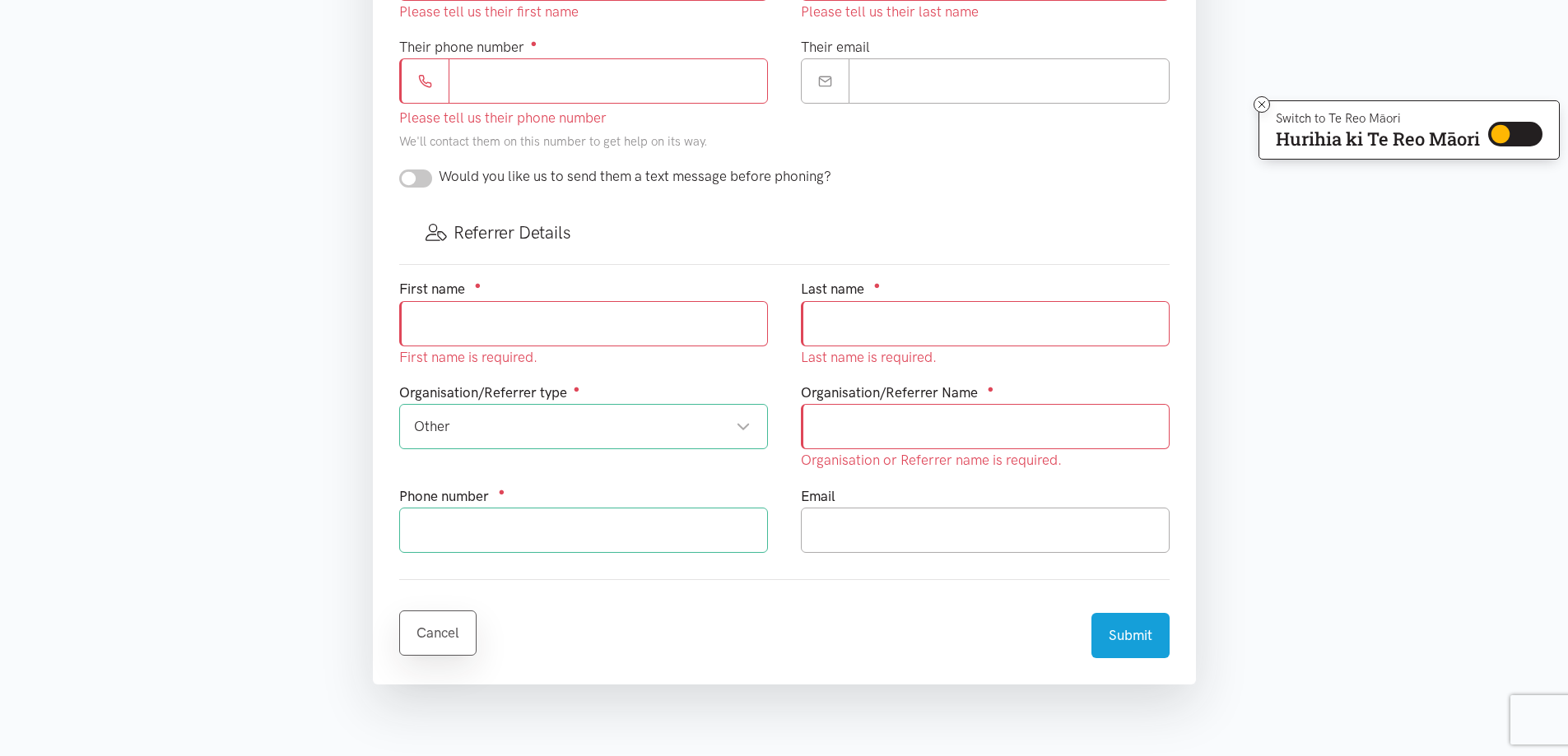
click at [438, 629] on div "Cancel" at bounding box center [438, 625] width 77 height 65
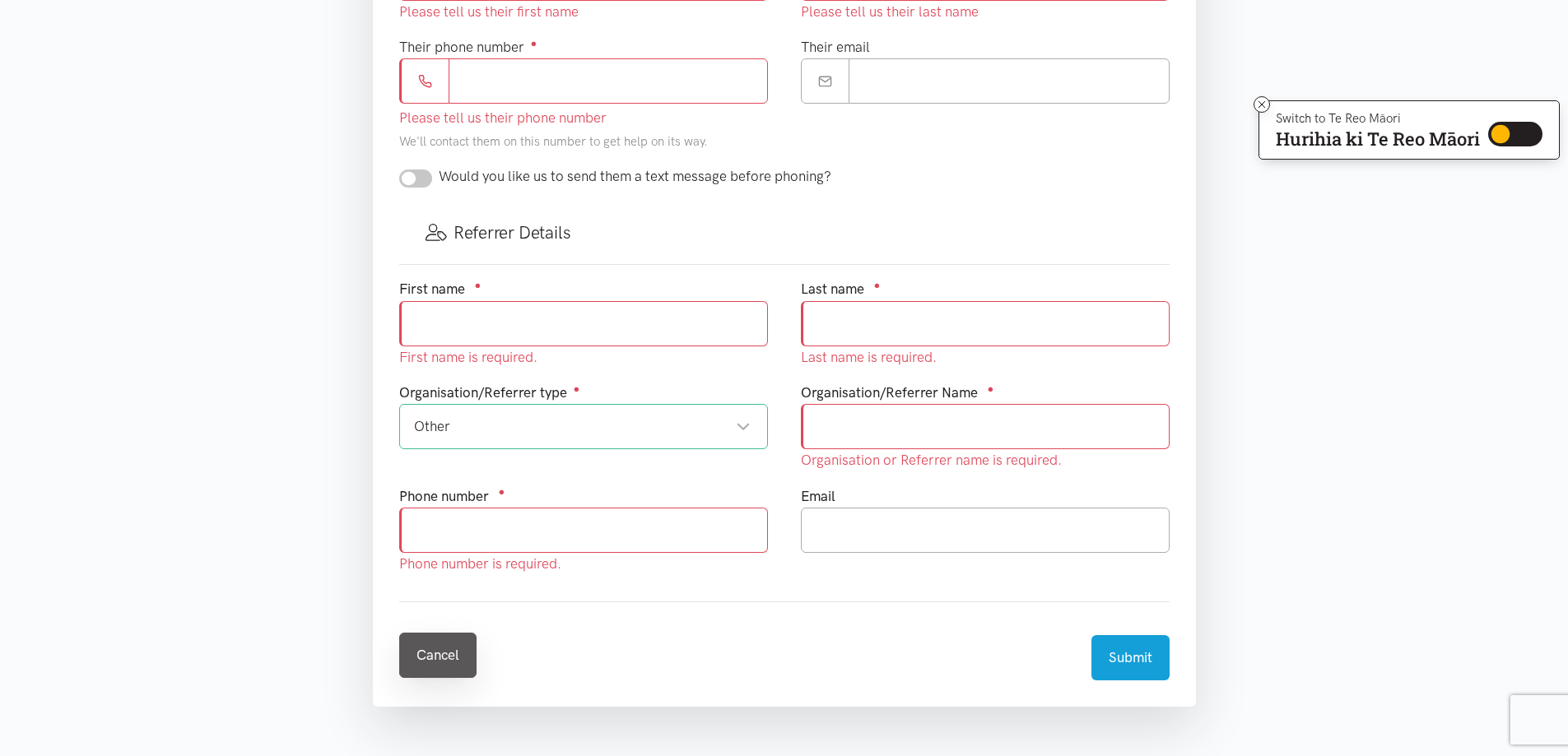
click at [426, 651] on link "Cancel" at bounding box center [438, 655] width 77 height 45
